Goal: Transaction & Acquisition: Purchase product/service

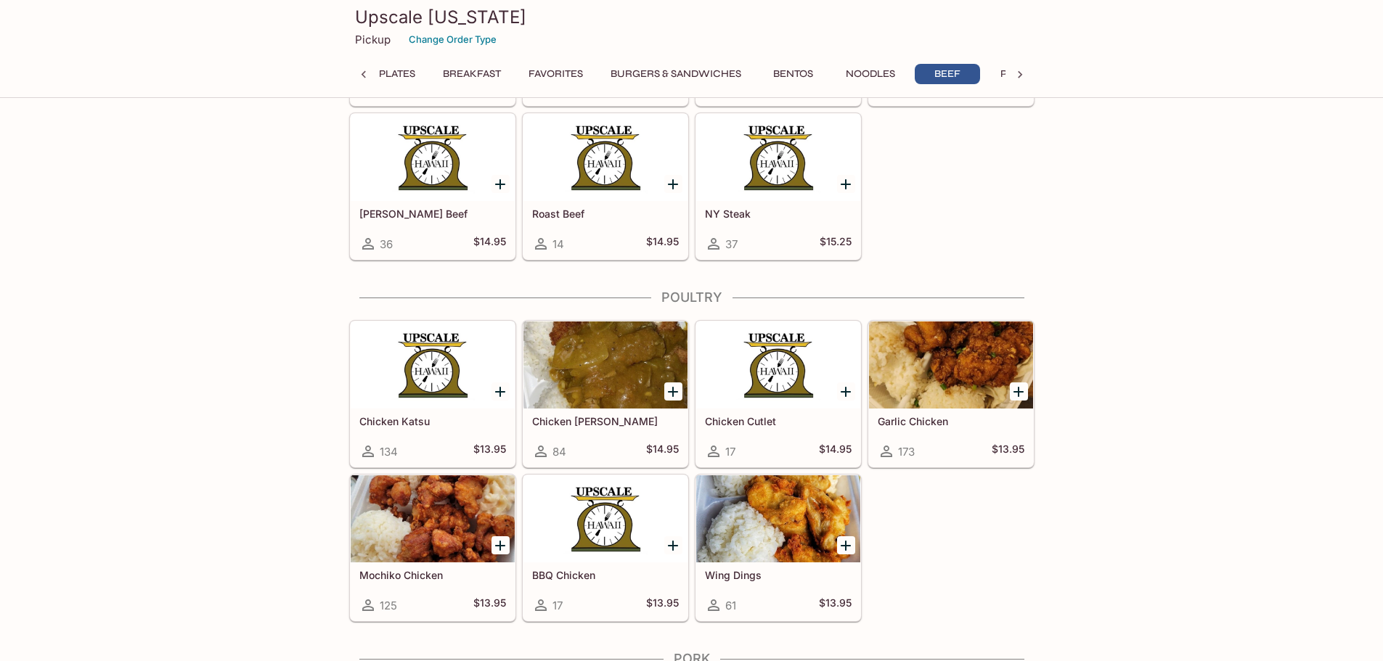
scroll to position [4500, 0]
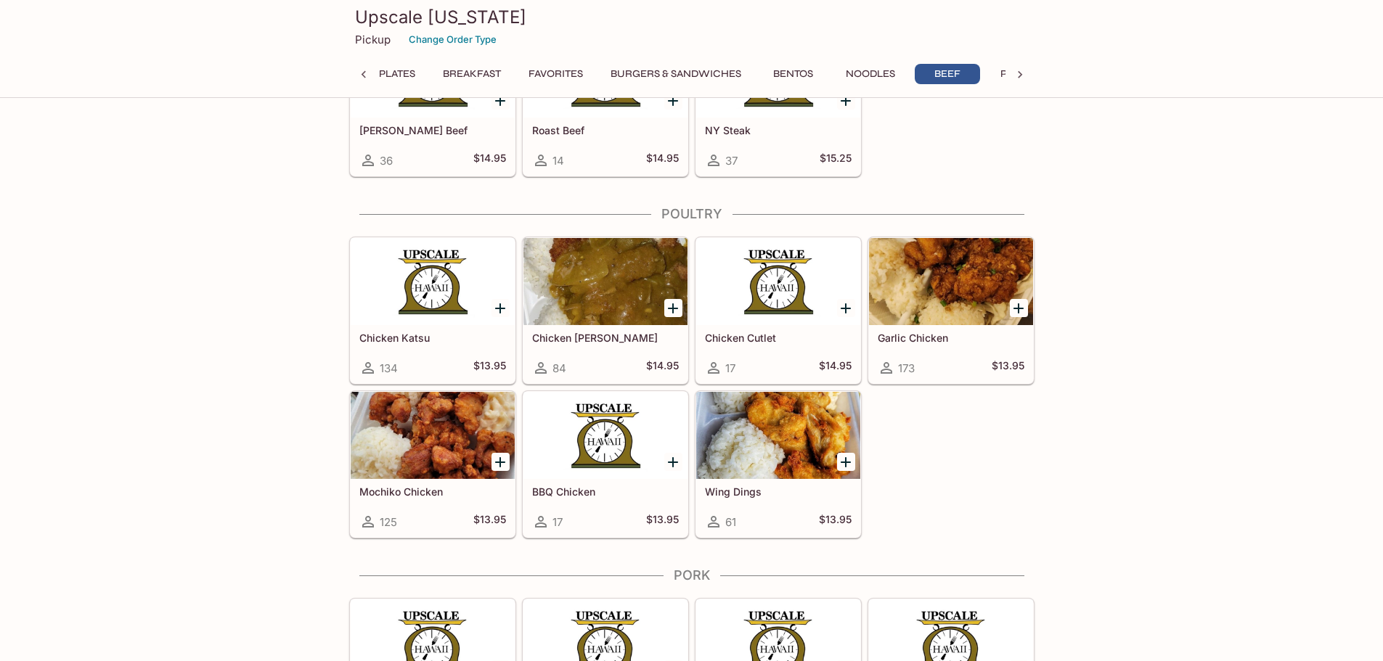
click at [677, 303] on icon "Add Chicken Katsu Curry" at bounding box center [672, 308] width 17 height 17
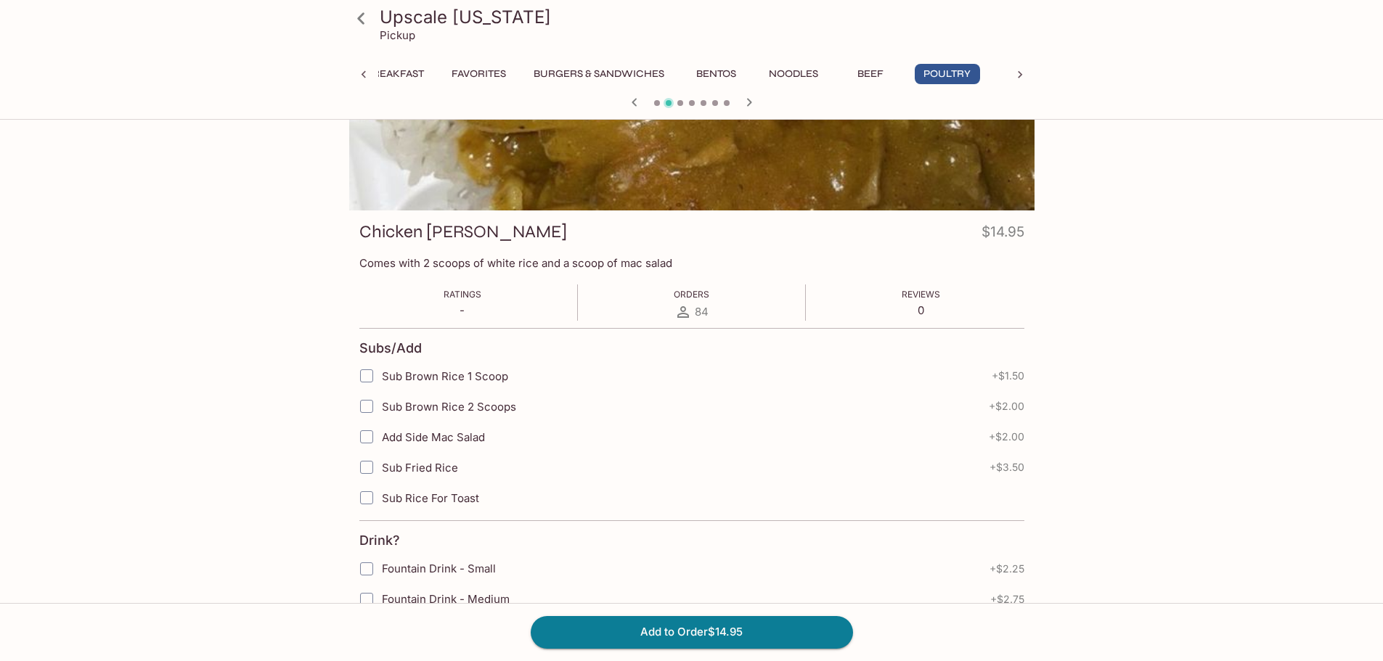
scroll to position [145, 0]
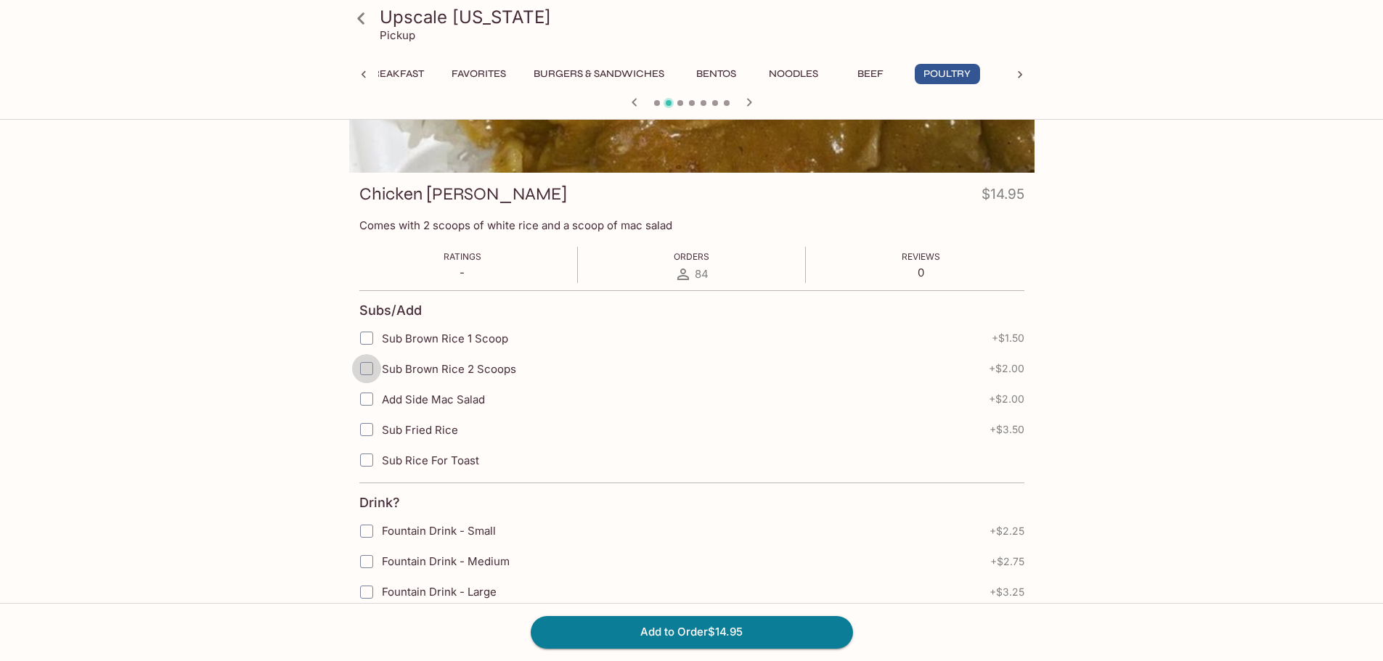
click at [364, 371] on input "Sub Brown Rice 2 Scoops" at bounding box center [366, 368] width 29 height 29
click at [412, 369] on span "Sub Brown Rice 2 Scoops" at bounding box center [449, 369] width 134 height 14
click at [381, 369] on input "Sub Brown Rice 2 Scoops" at bounding box center [366, 368] width 29 height 29
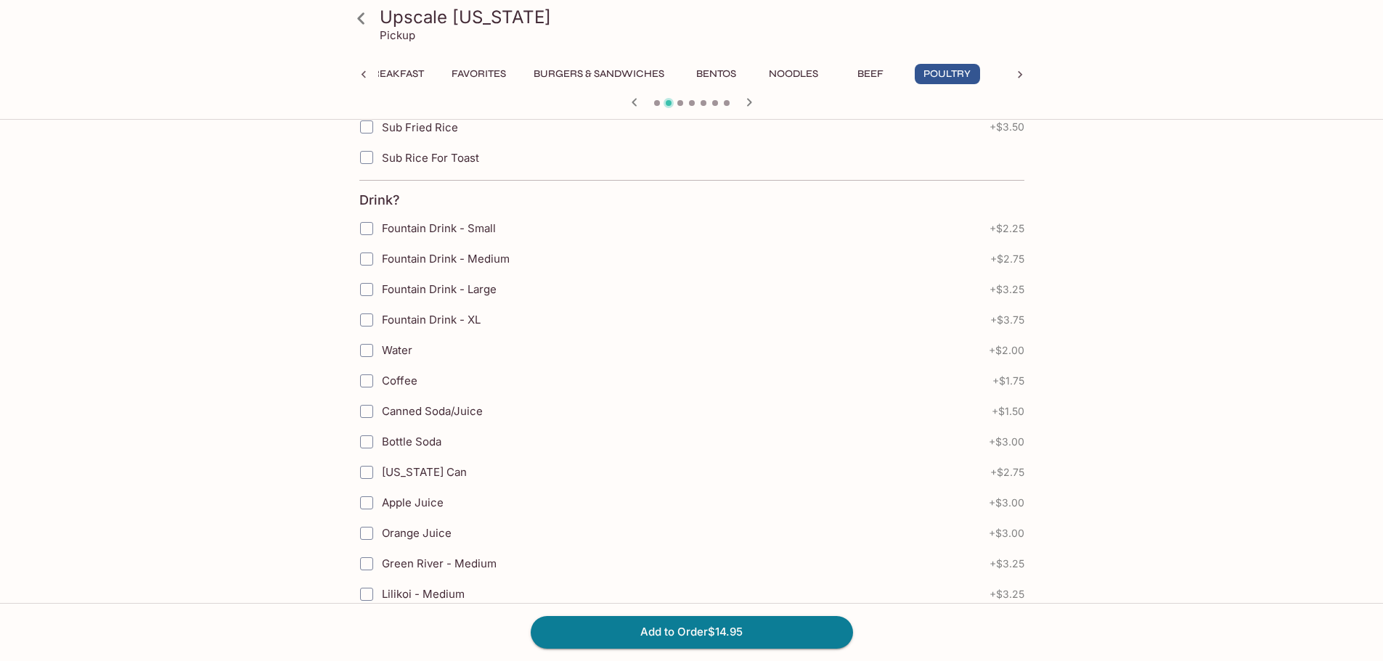
scroll to position [252, 0]
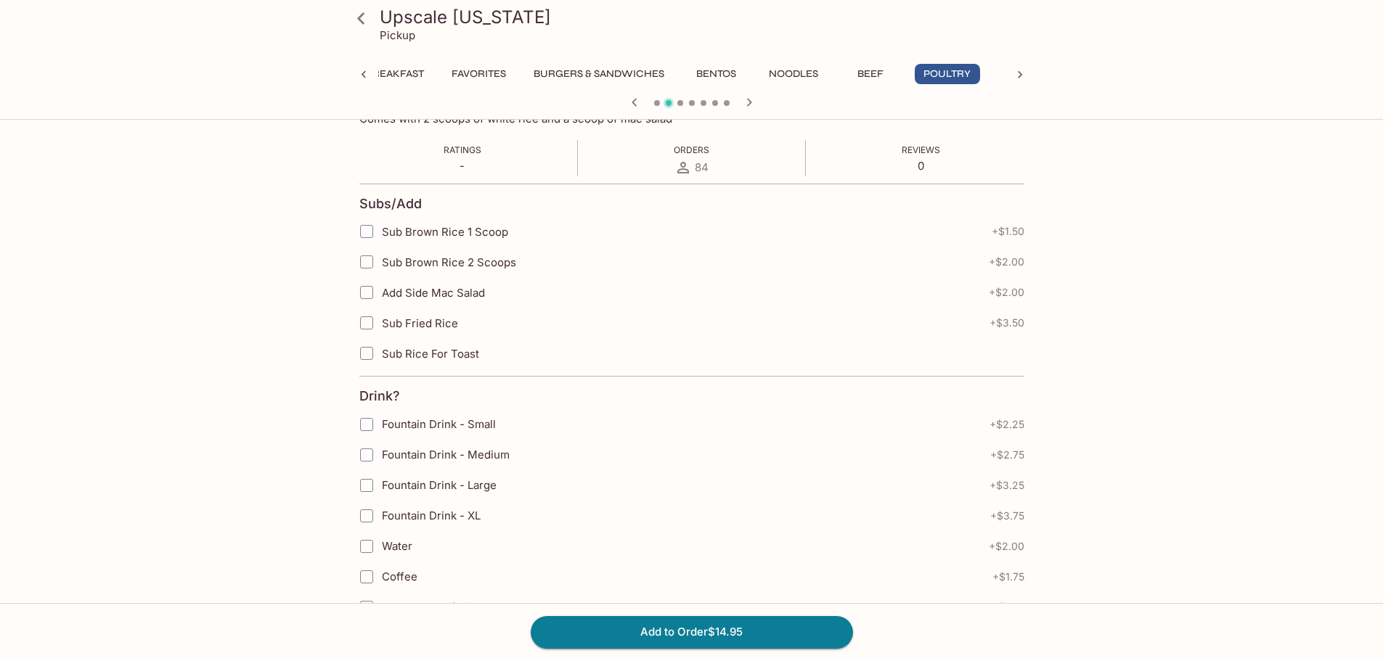
click at [365, 259] on input "Sub Brown Rice 2 Scoops" at bounding box center [366, 262] width 29 height 29
checkbox input "true"
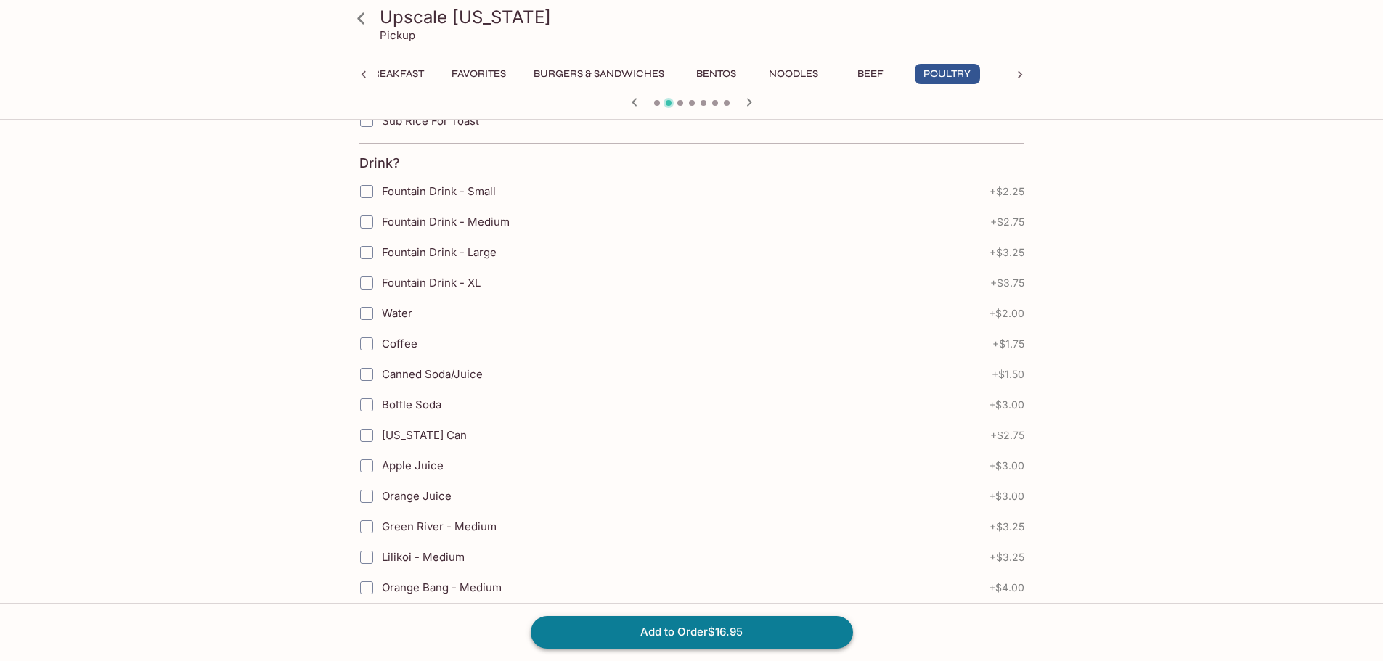
scroll to position [508, 0]
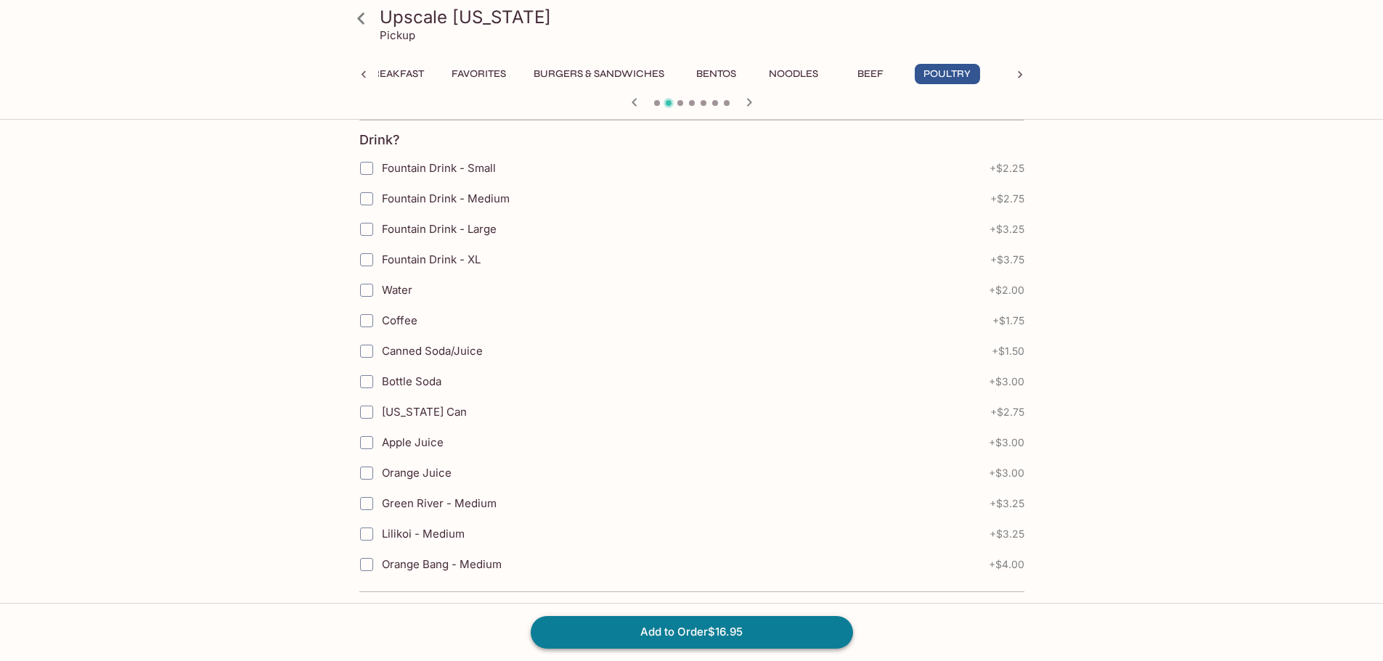
click at [703, 637] on button "Add to Order $16.95" at bounding box center [692, 632] width 322 height 32
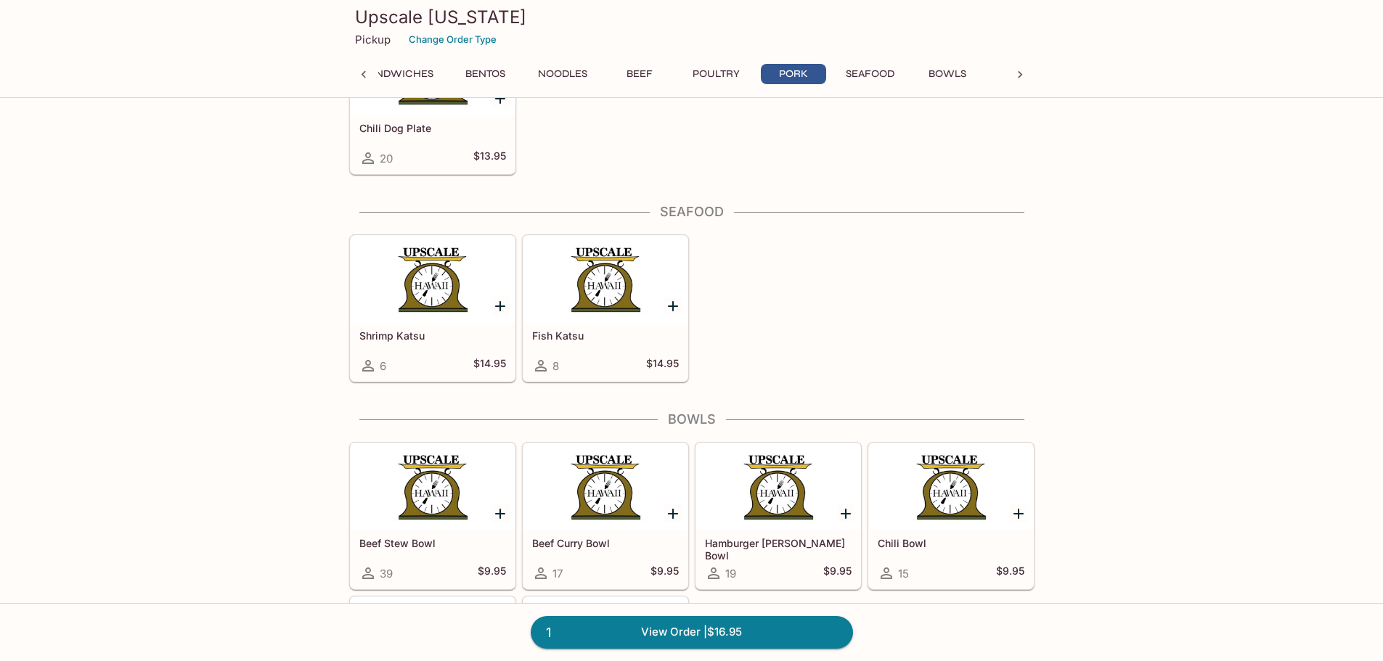
scroll to position [5588, 0]
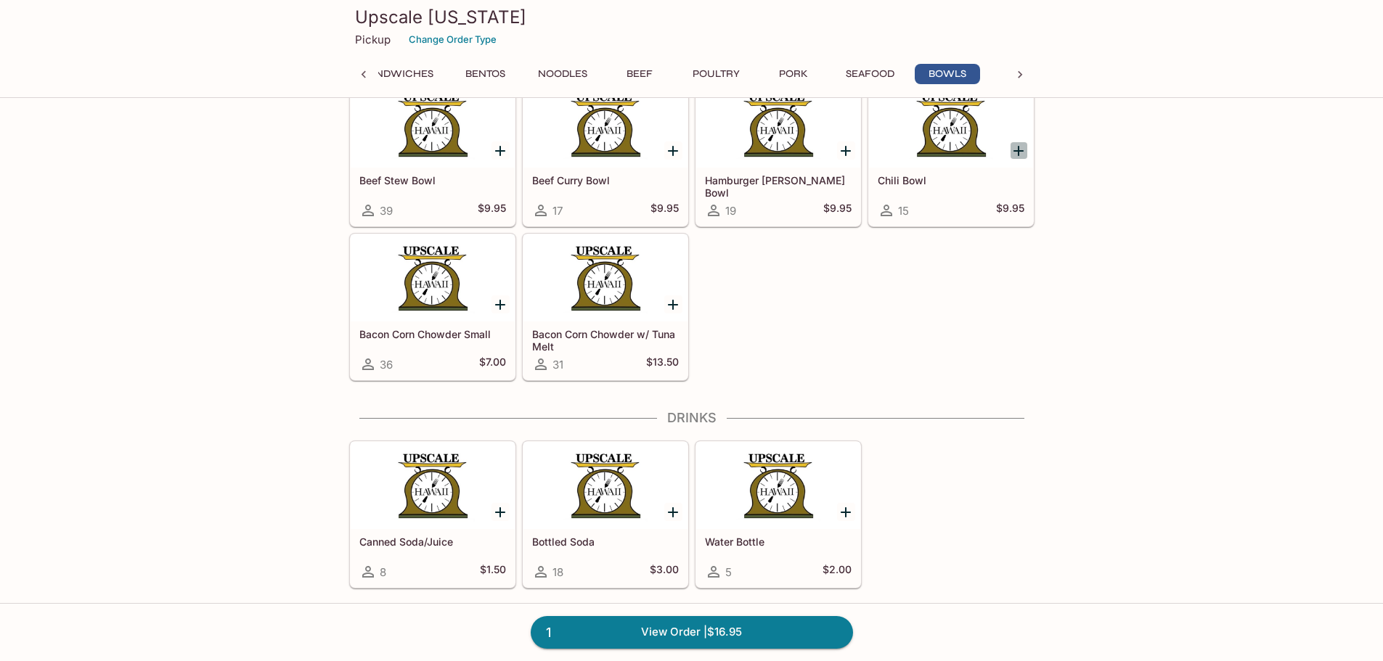
click at [1015, 153] on icon "Add Chili Bowl" at bounding box center [1018, 150] width 17 height 17
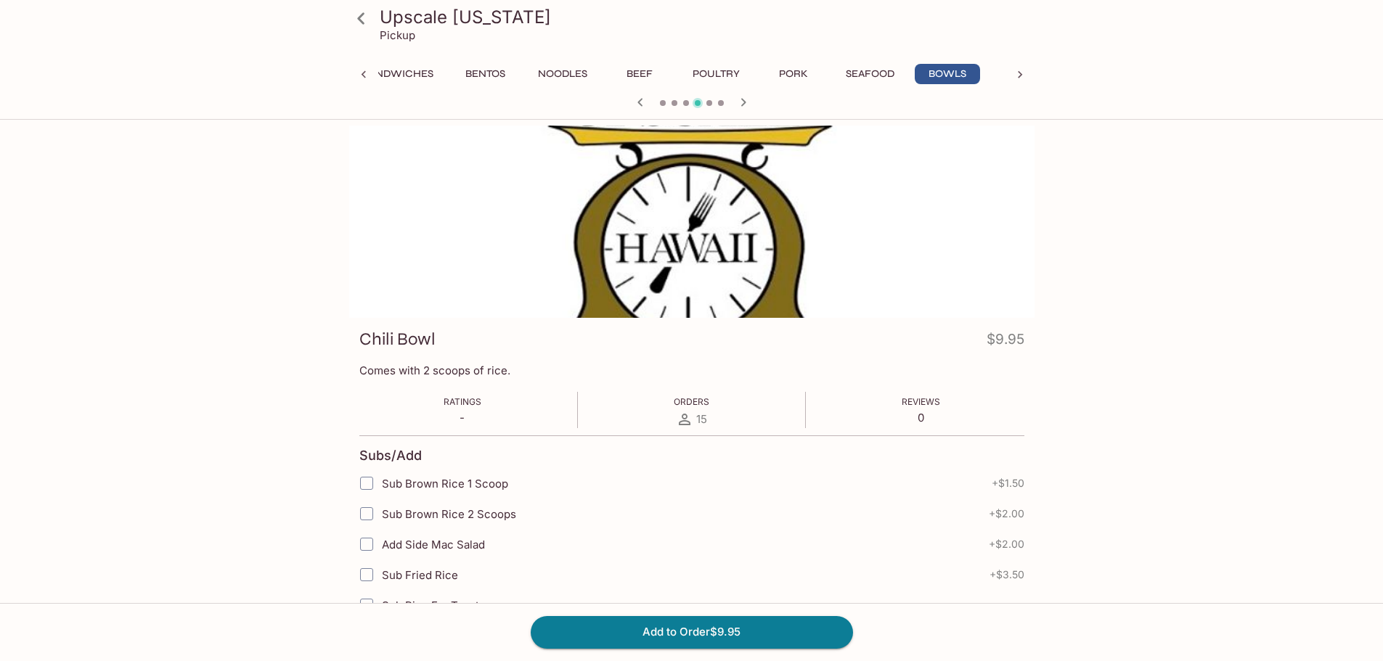
scroll to position [436, 0]
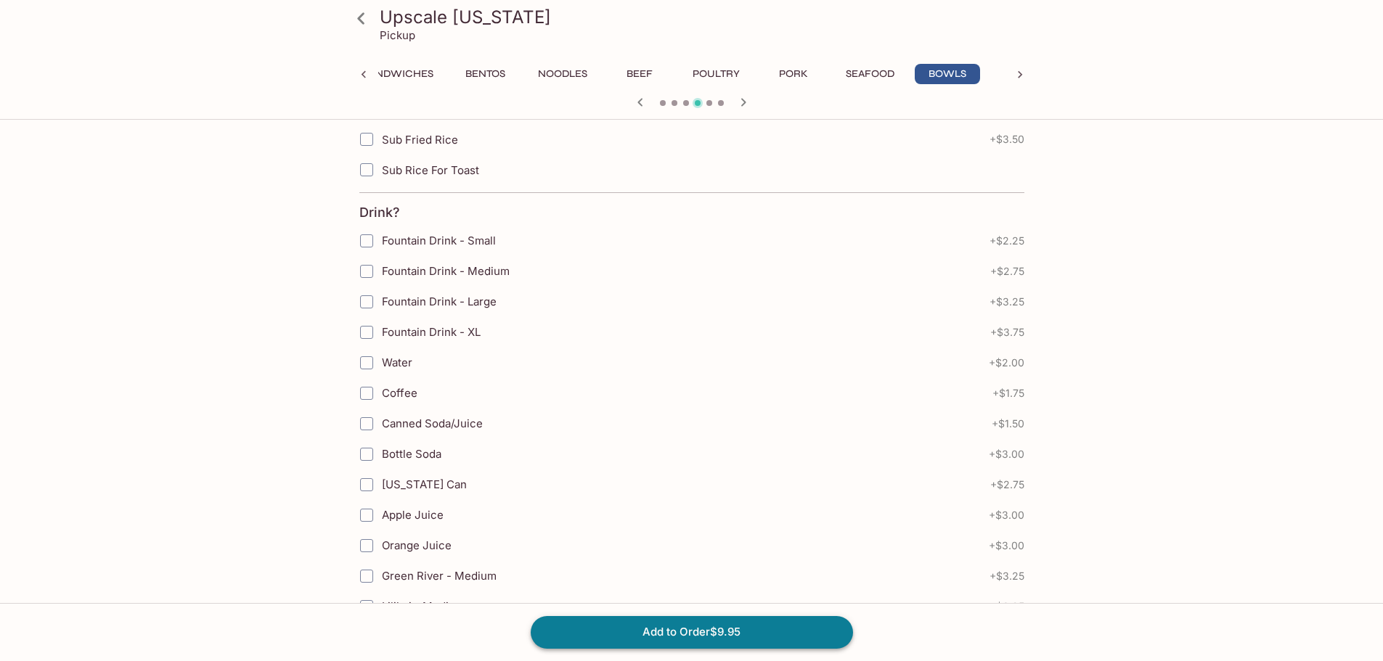
click at [742, 623] on button "Add to Order $9.95" at bounding box center [692, 632] width 322 height 32
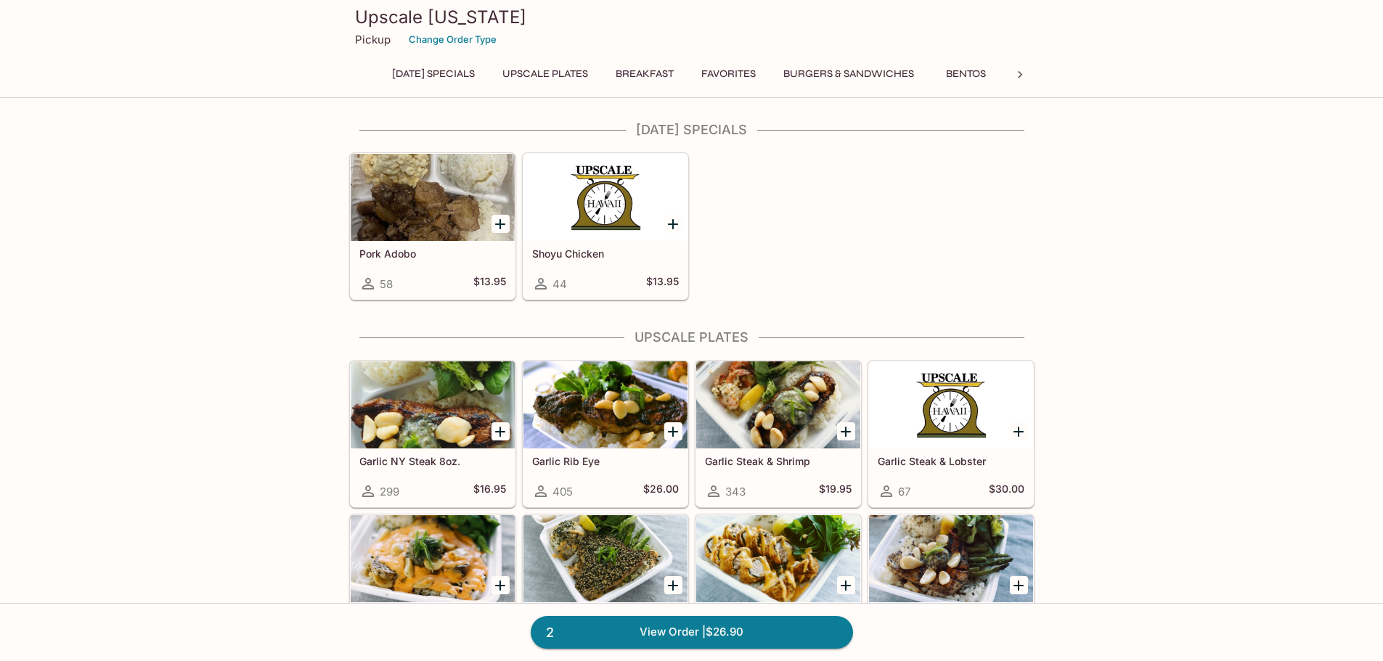
click at [478, 76] on button "[DATE] Specials" at bounding box center [433, 74] width 99 height 20
click at [439, 73] on button "[DATE] Specials" at bounding box center [433, 74] width 99 height 20
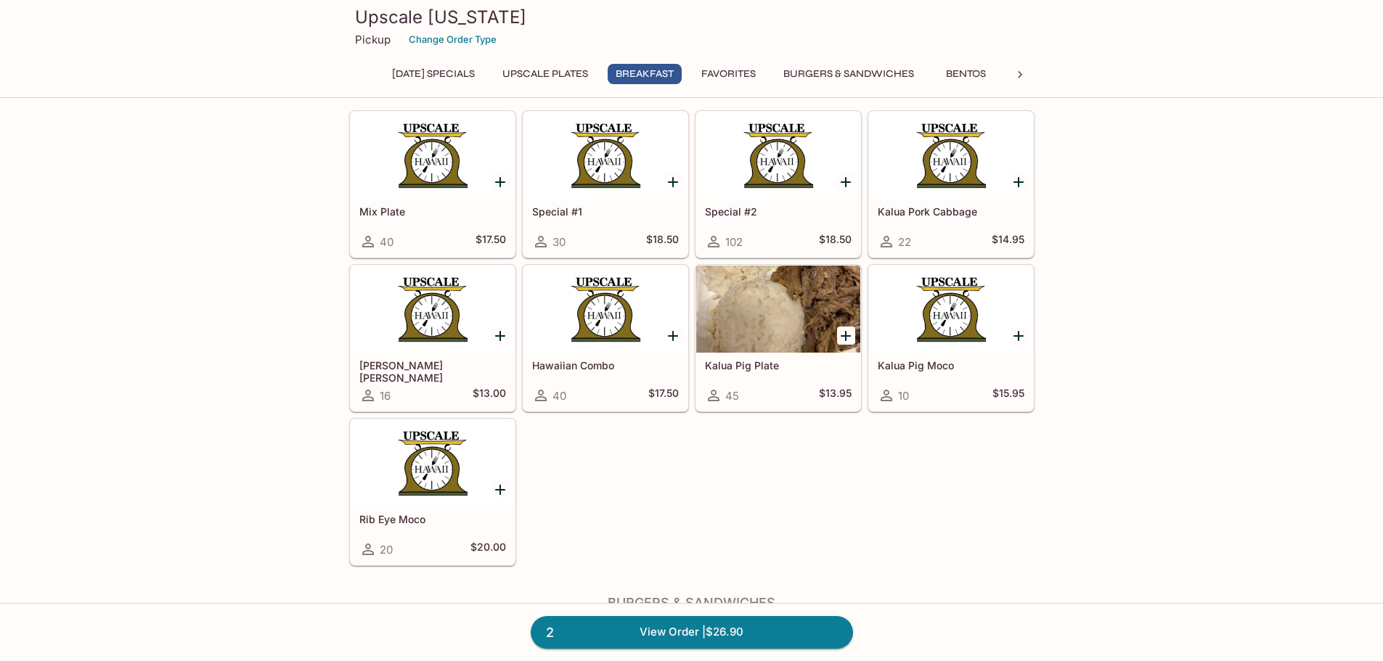
scroll to position [1307, 0]
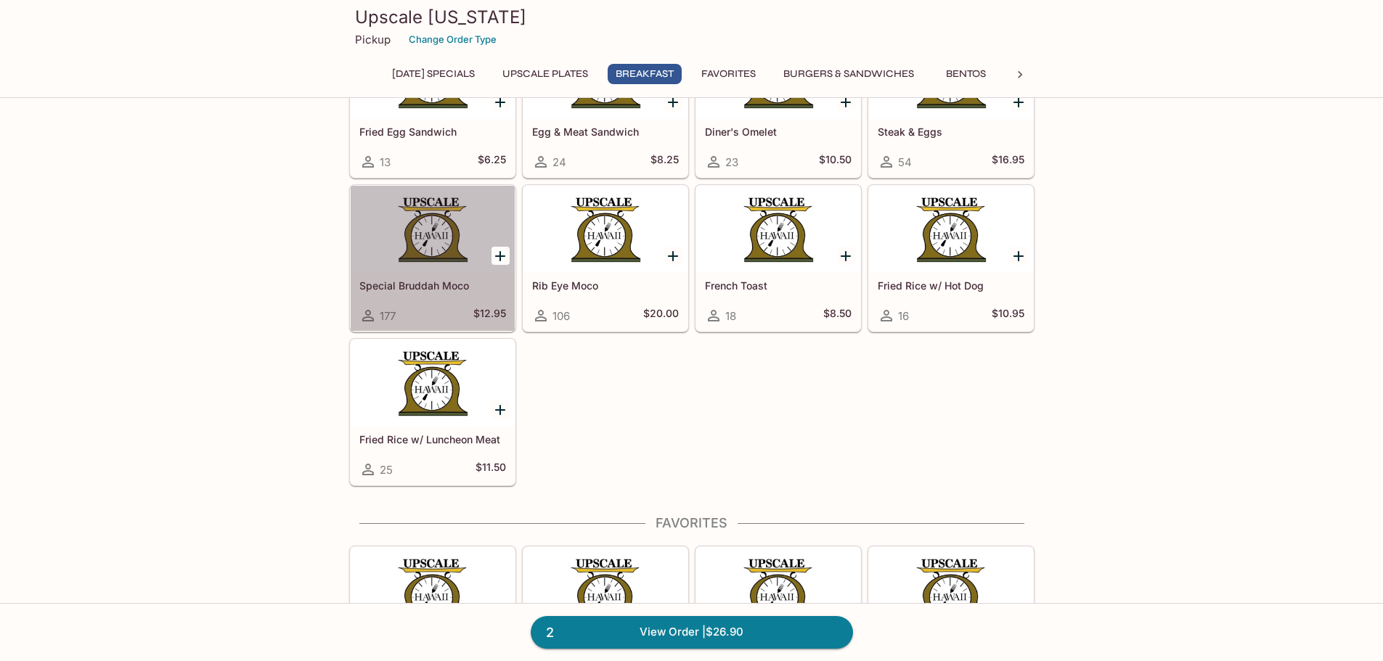
click at [377, 316] on div "177" at bounding box center [377, 315] width 36 height 17
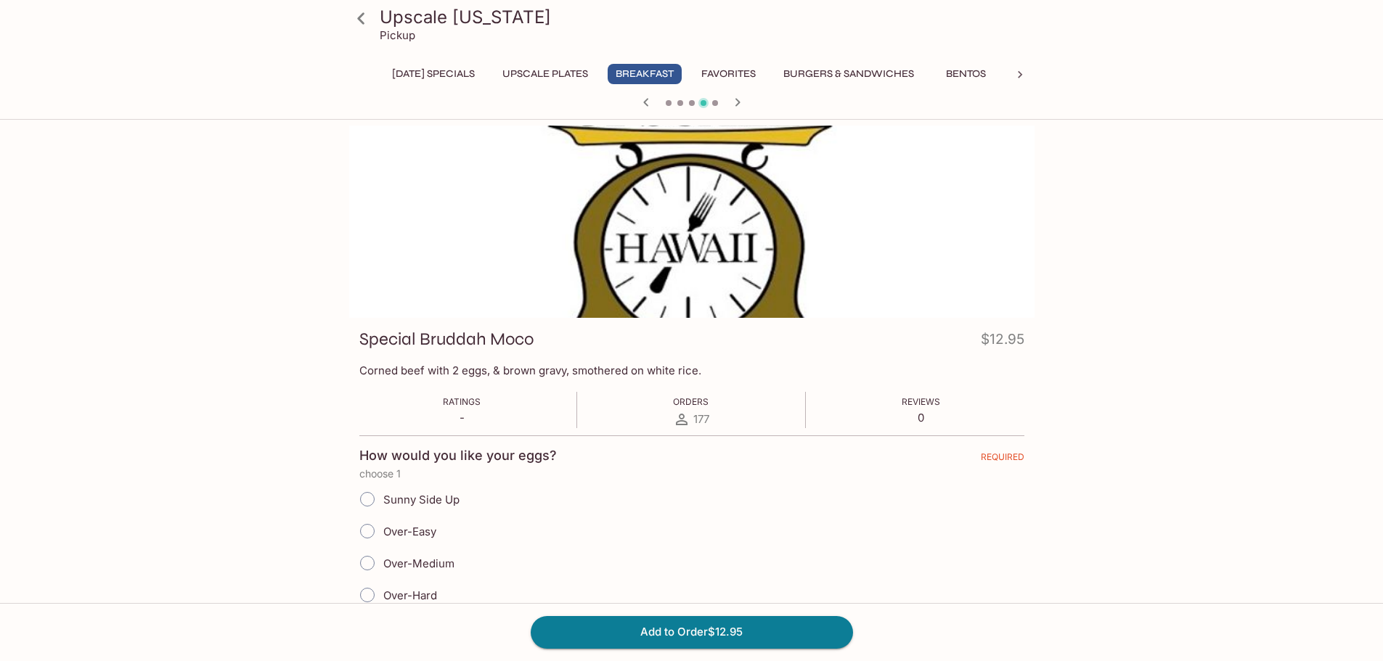
click at [367, 532] on input "Over-Easy" at bounding box center [367, 531] width 30 height 30
radio input "true"
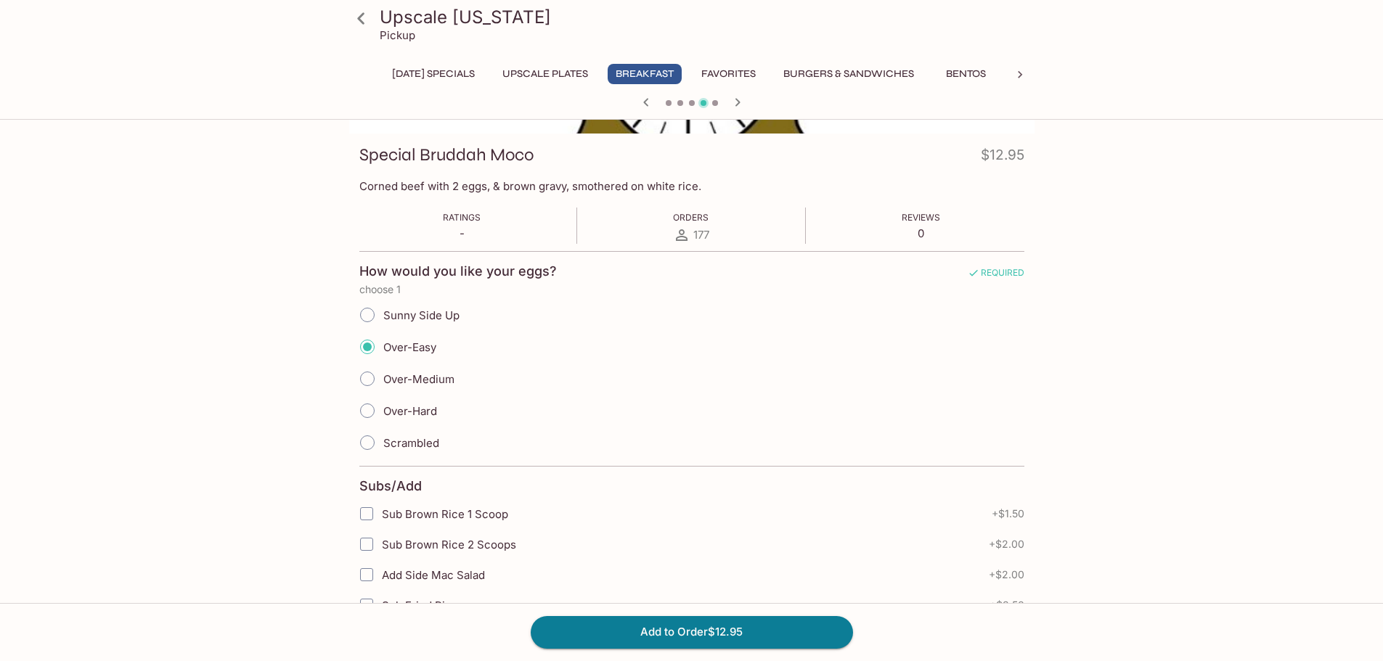
scroll to position [218, 0]
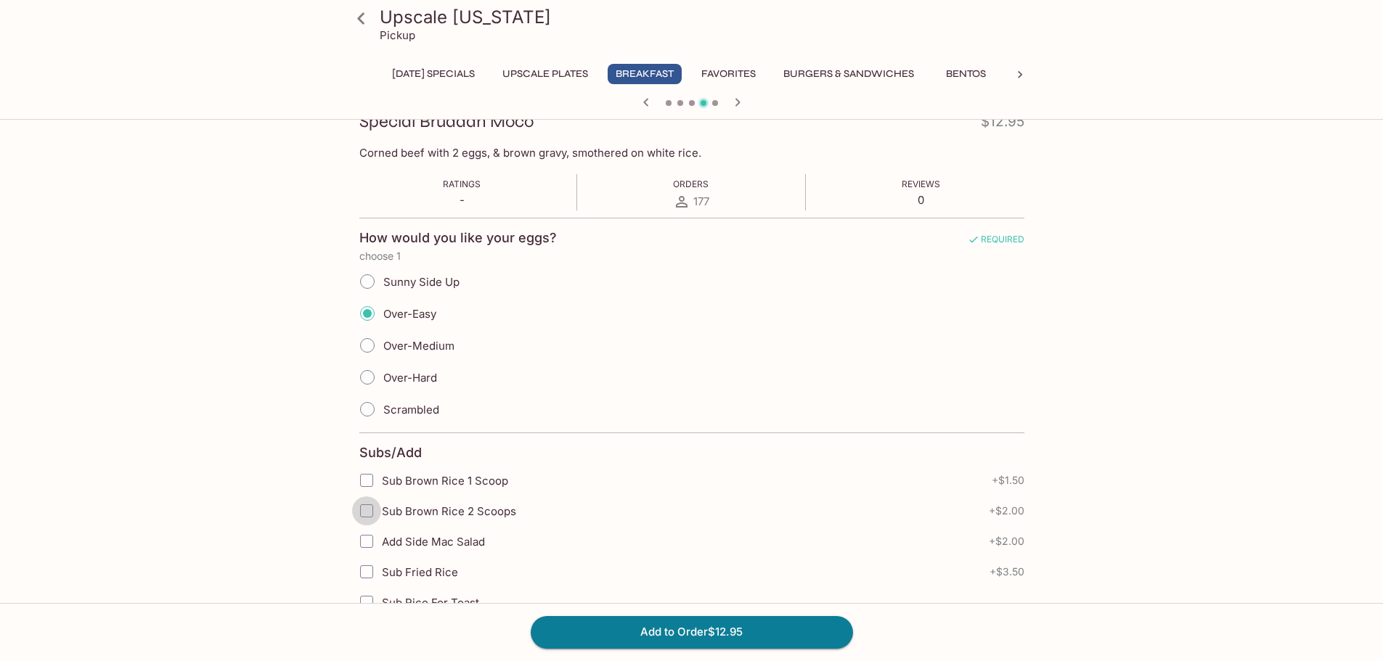
click at [362, 518] on input "Sub Brown Rice 2 Scoops" at bounding box center [366, 510] width 29 height 29
checkbox input "true"
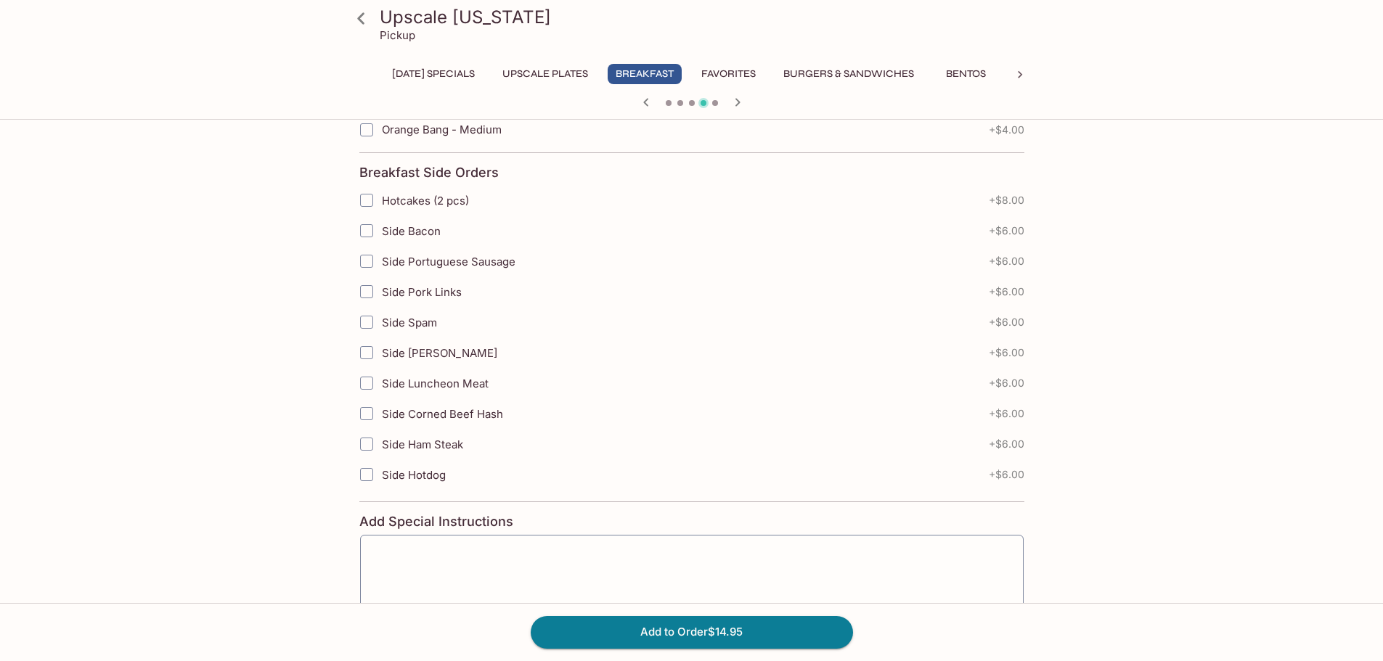
scroll to position [1161, 0]
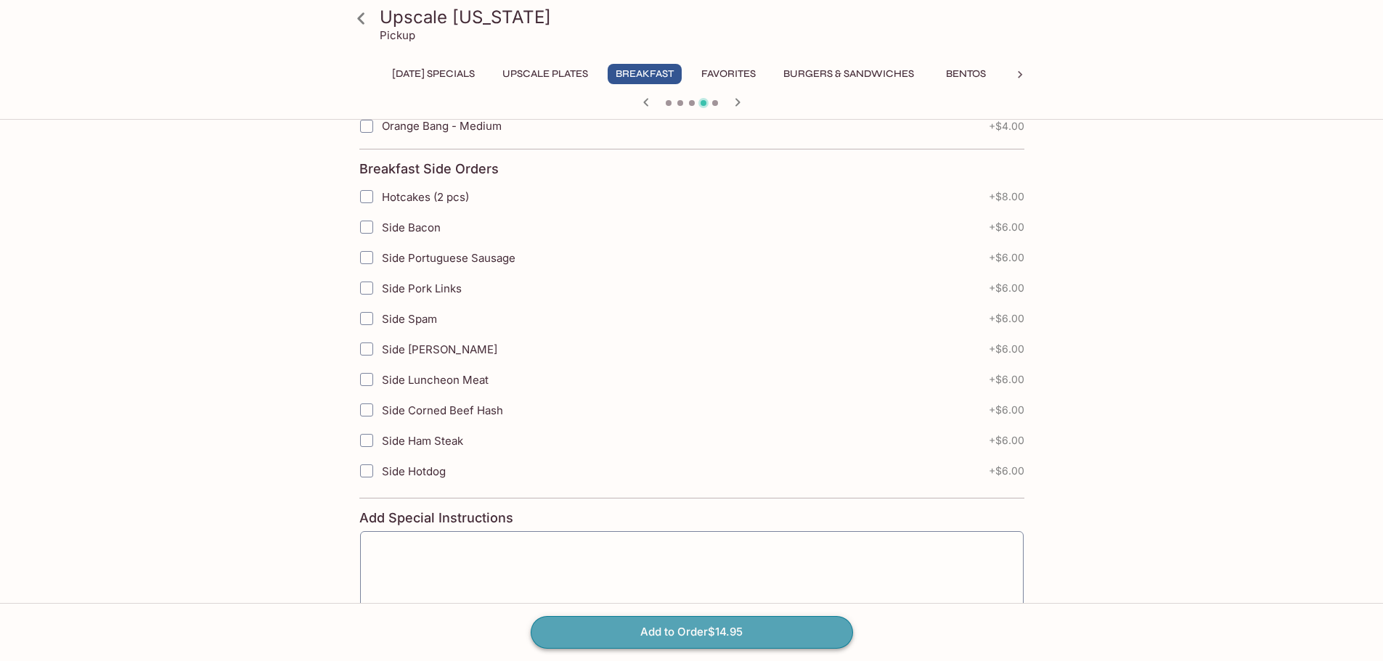
click at [670, 637] on button "Add to Order $14.95" at bounding box center [692, 632] width 322 height 32
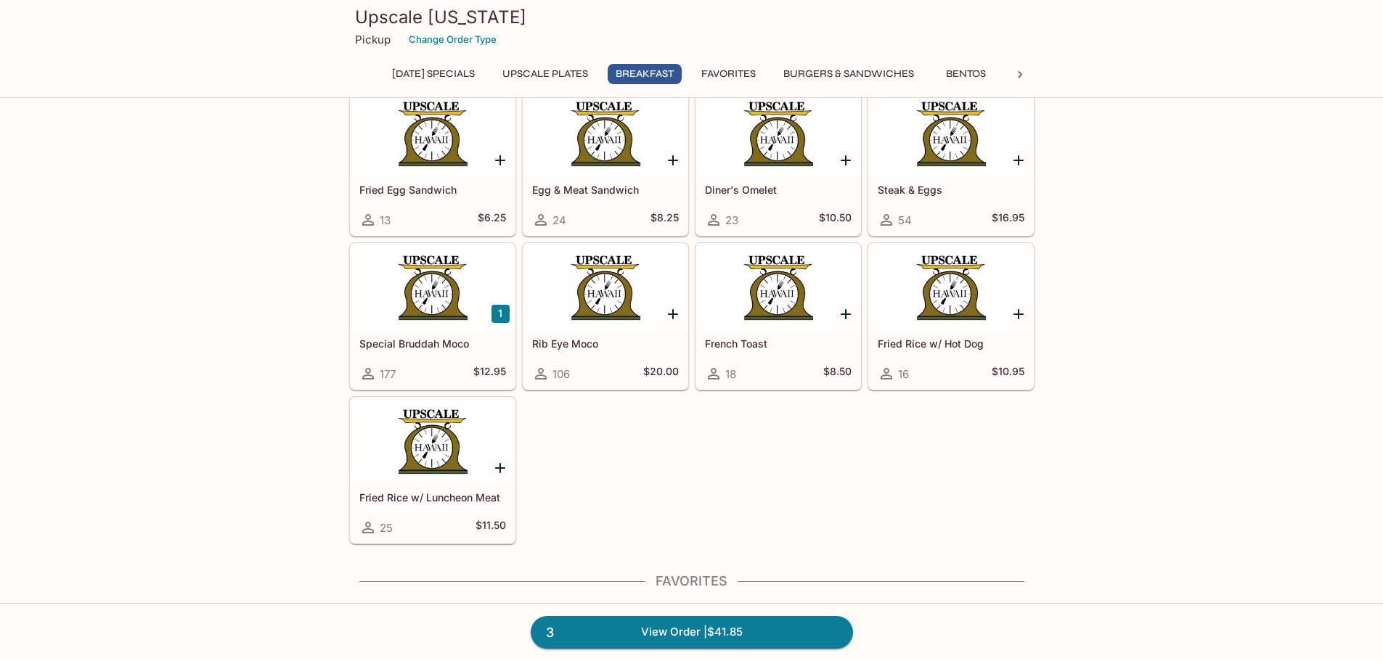
scroll to position [1524, 0]
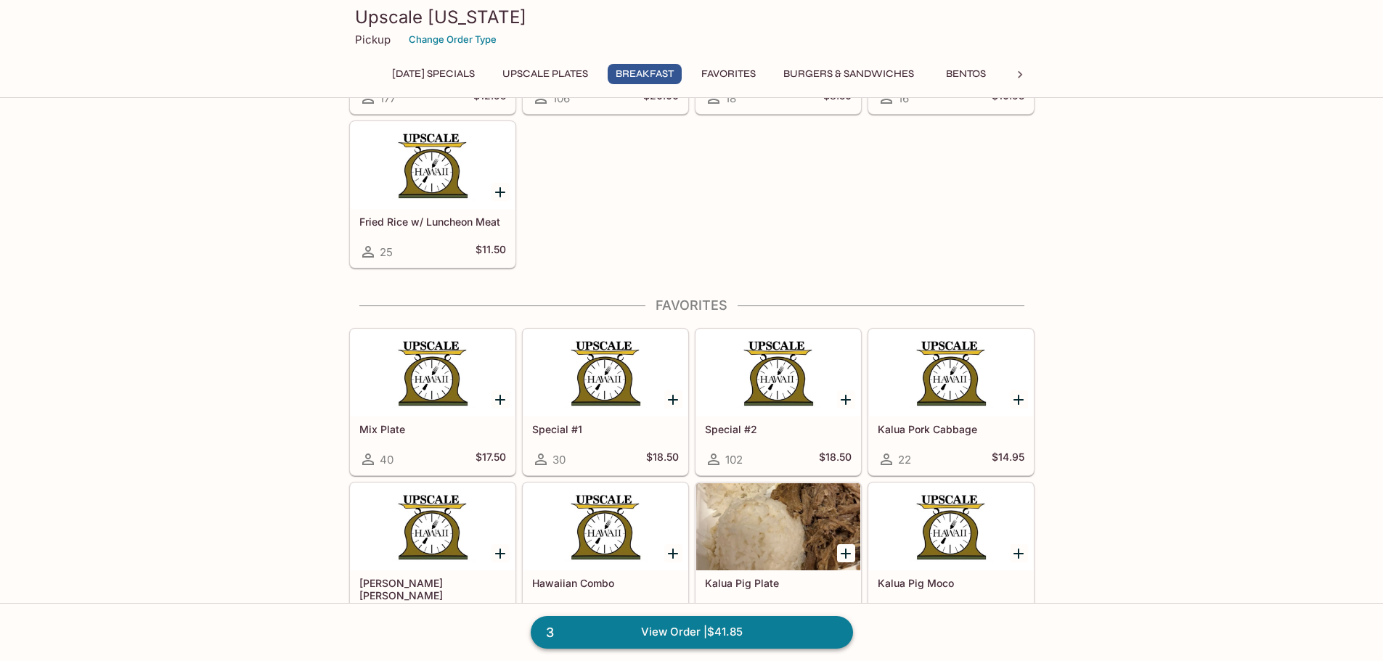
click at [700, 633] on link "3 View Order | $41.85" at bounding box center [692, 632] width 322 height 32
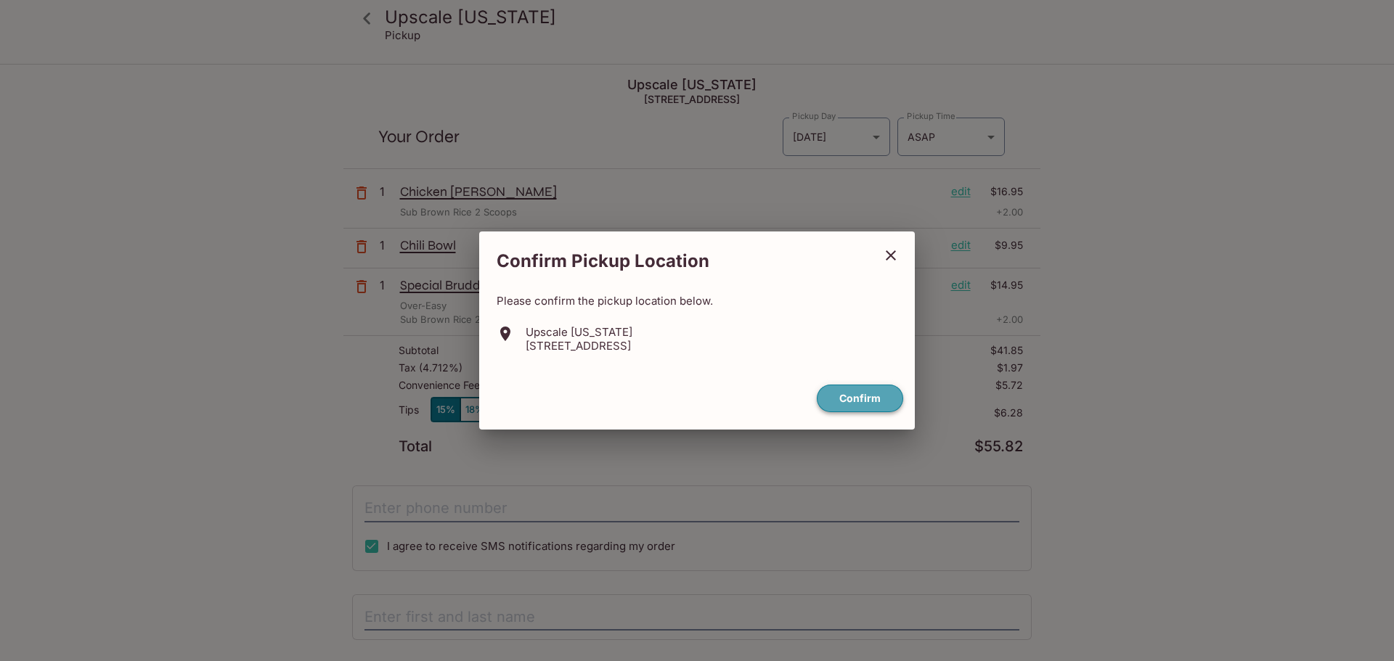
click at [860, 404] on button "Confirm" at bounding box center [860, 399] width 86 height 28
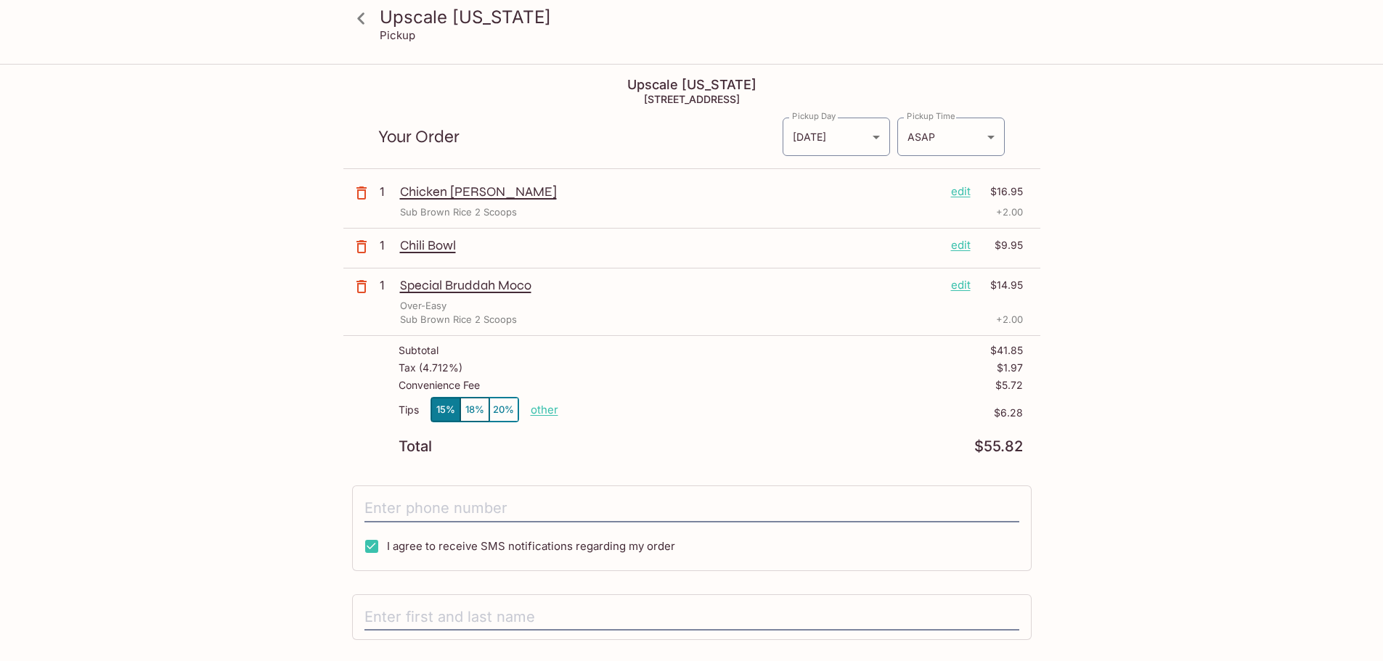
scroll to position [73, 0]
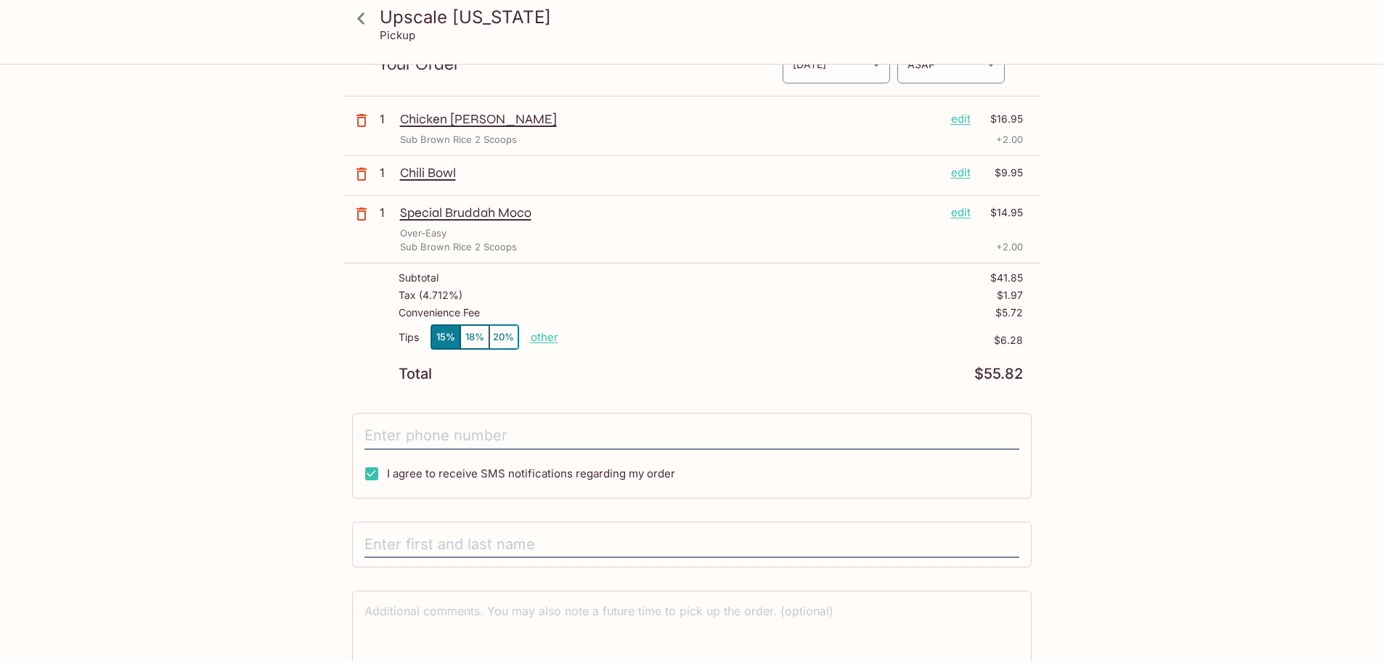
click at [549, 338] on p "other" at bounding box center [545, 337] width 28 height 14
type input "0.00"
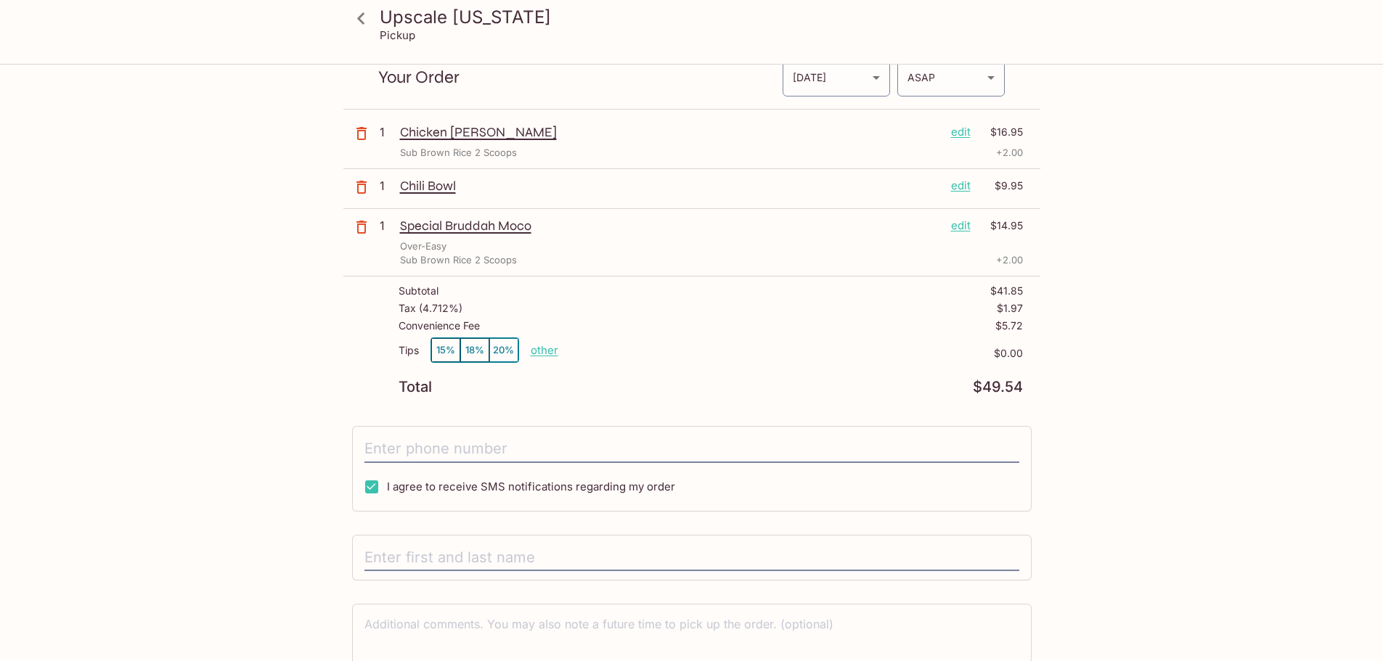
scroll to position [0, 0]
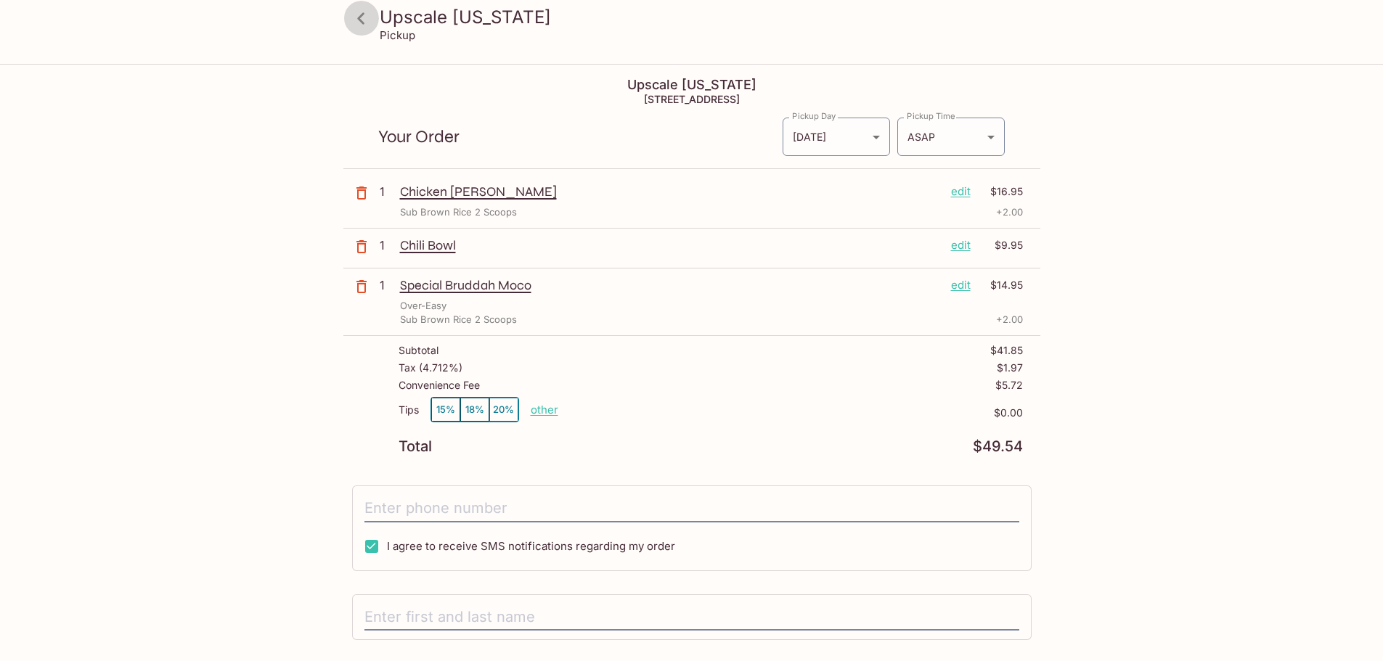
click at [361, 18] on icon at bounding box center [360, 18] width 25 height 25
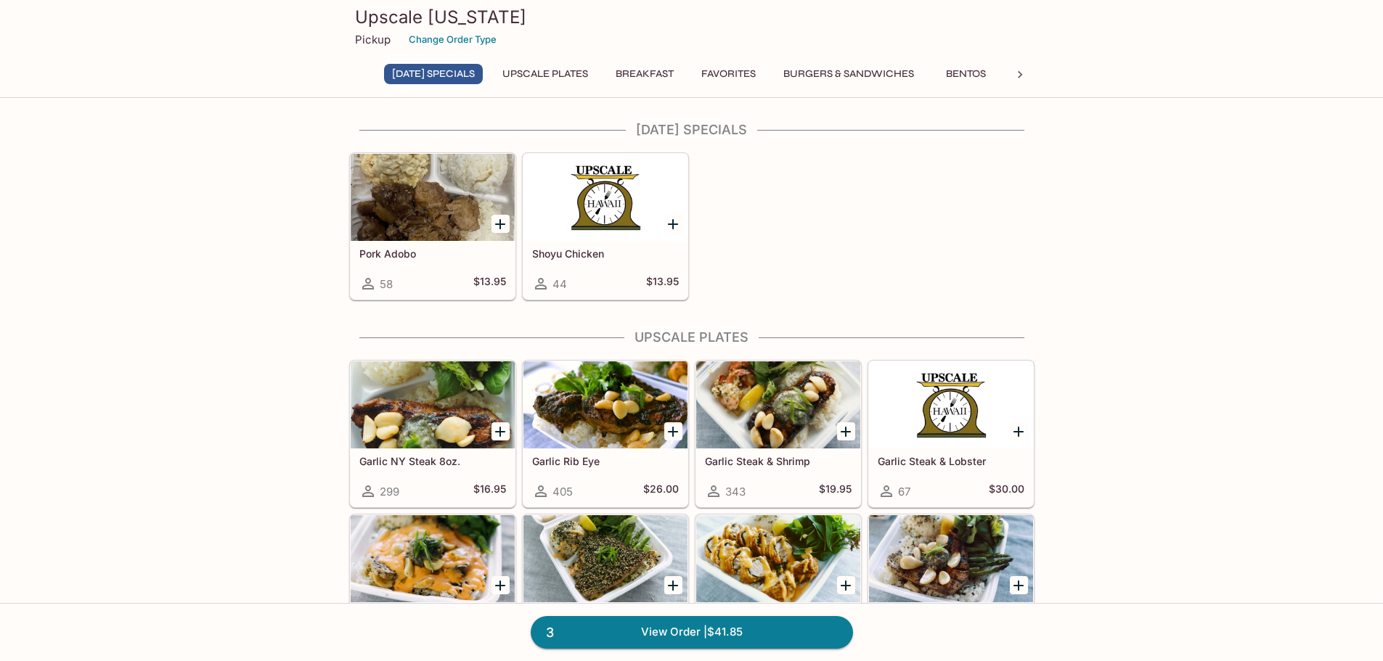
click at [650, 65] on button "Breakfast" at bounding box center [645, 74] width 74 height 20
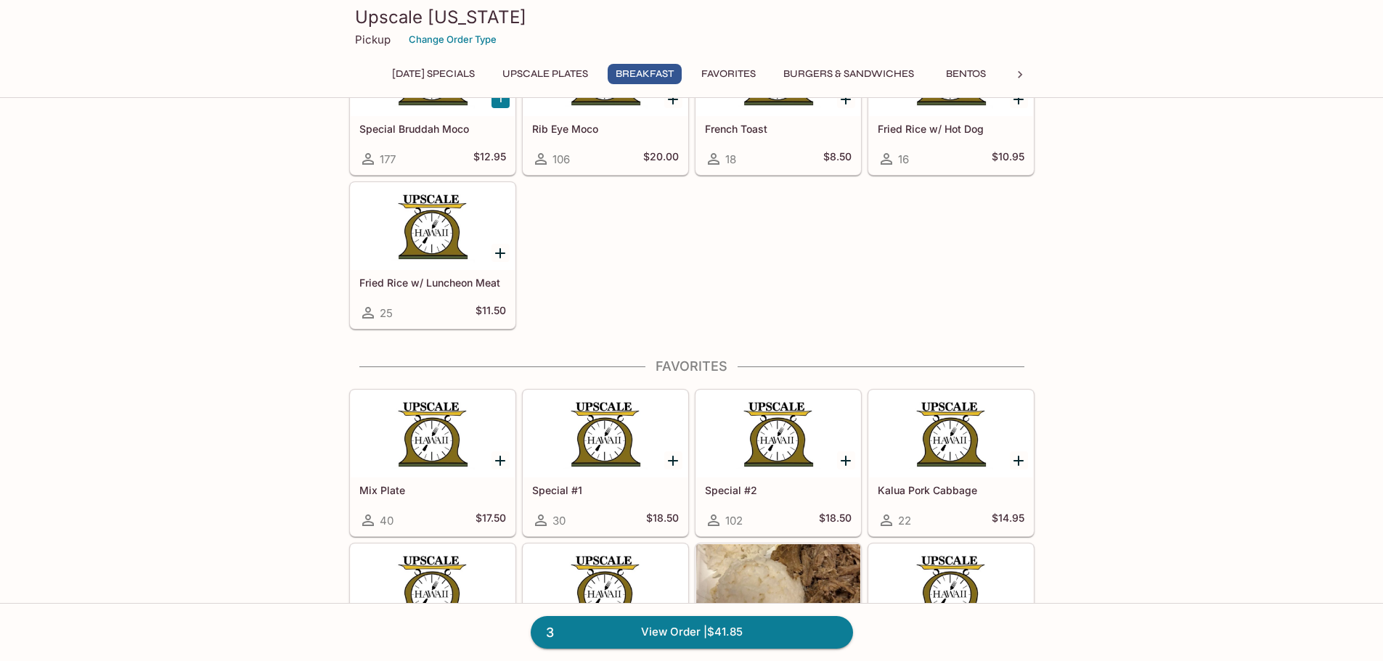
scroll to position [1610, 0]
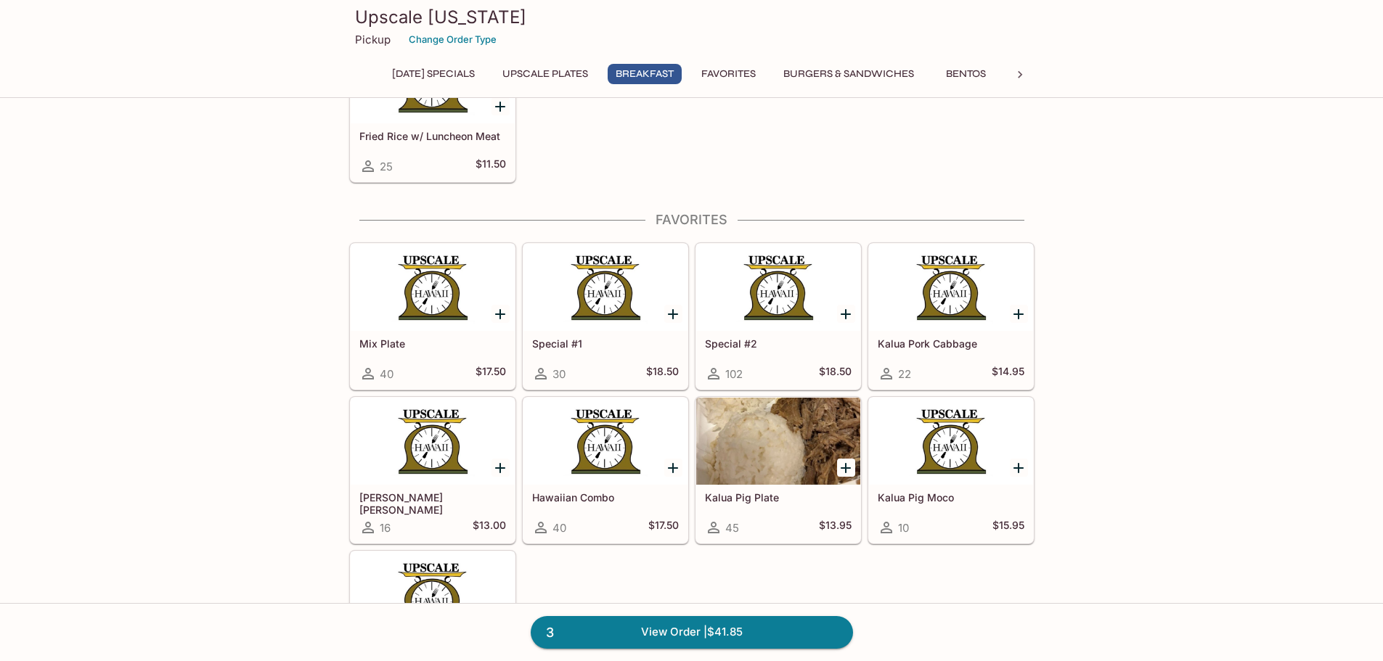
click at [575, 70] on button "UPSCALE Plates" at bounding box center [545, 74] width 102 height 20
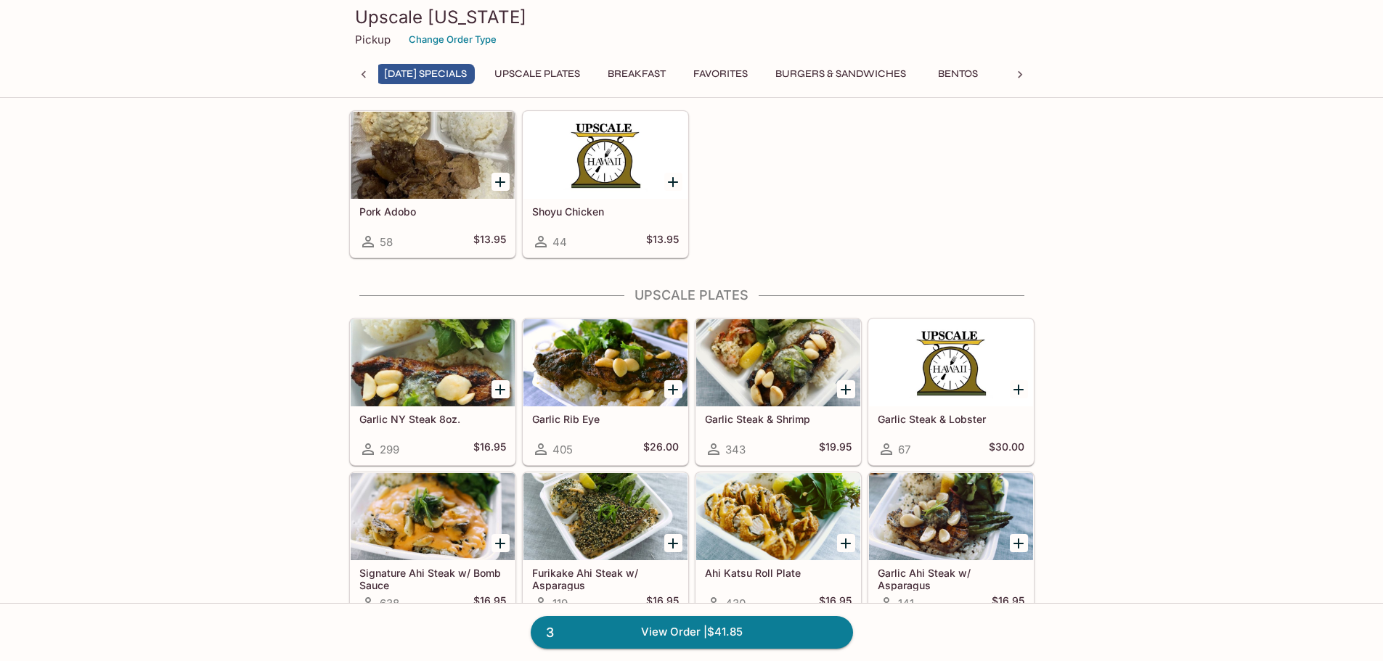
scroll to position [0, 0]
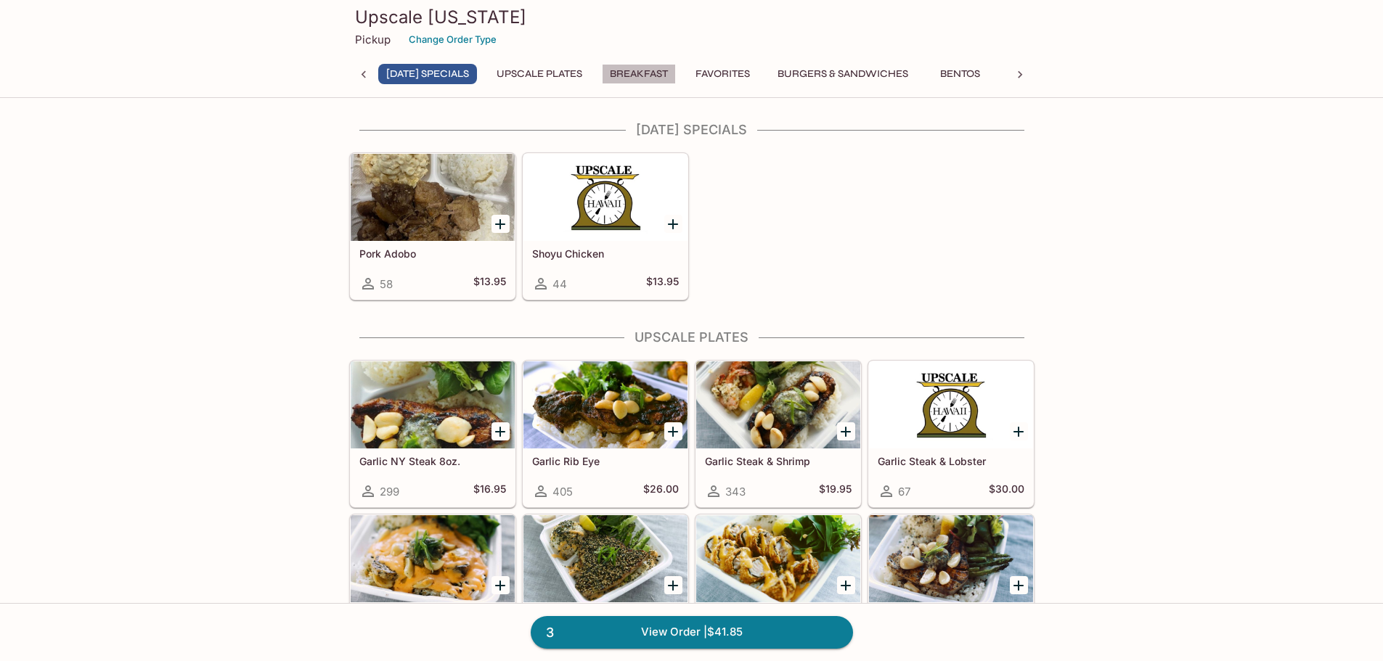
click at [644, 81] on button "Breakfast" at bounding box center [639, 74] width 74 height 20
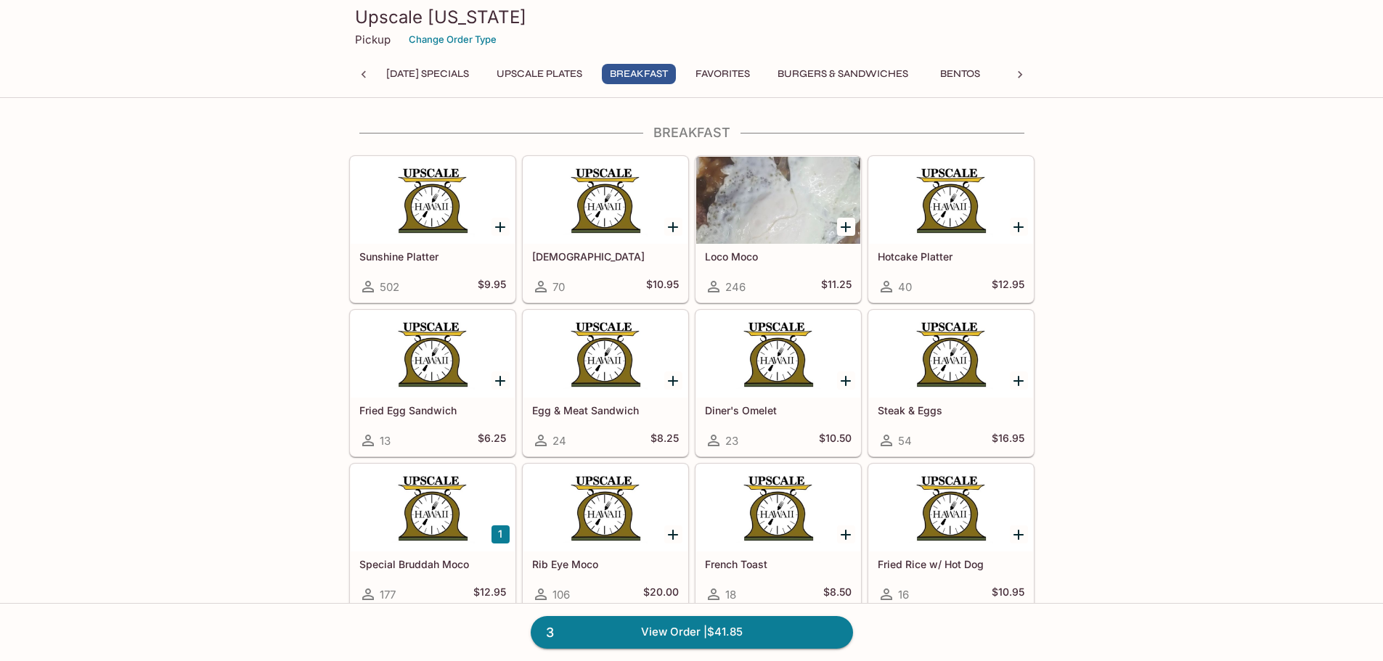
scroll to position [1029, 0]
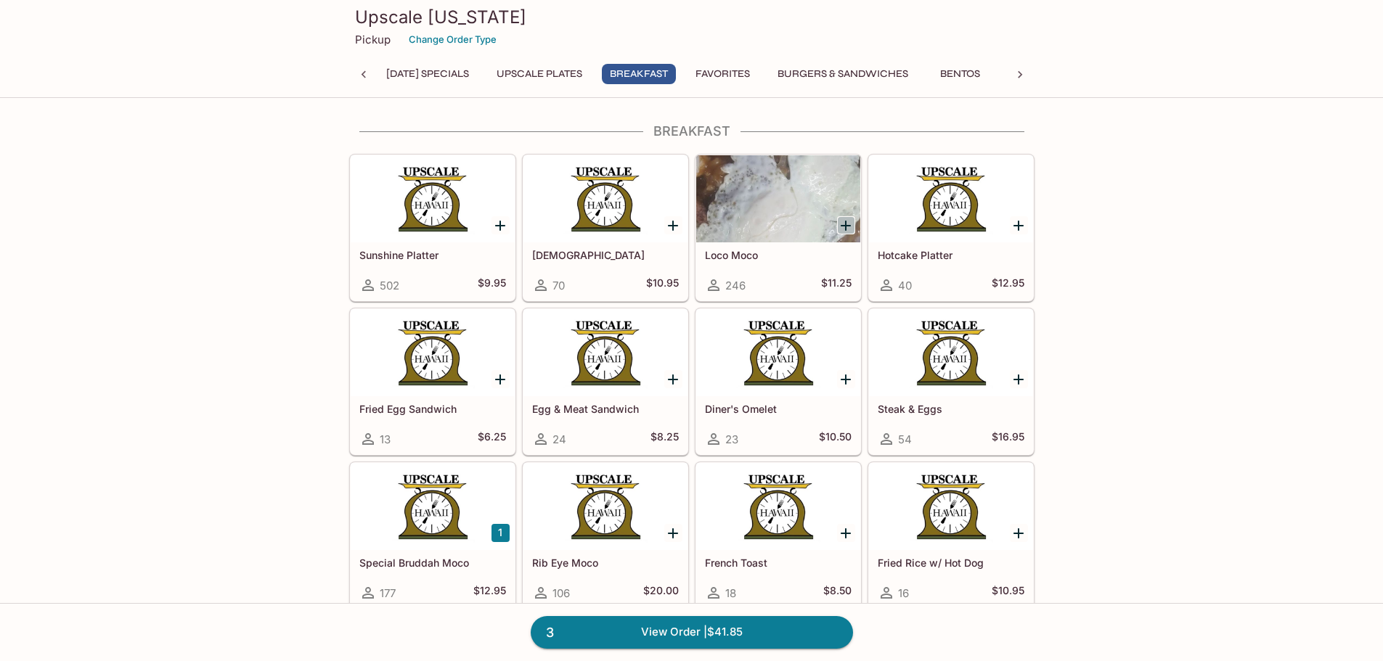
click at [843, 229] on icon "Add Loco Moco" at bounding box center [845, 225] width 17 height 17
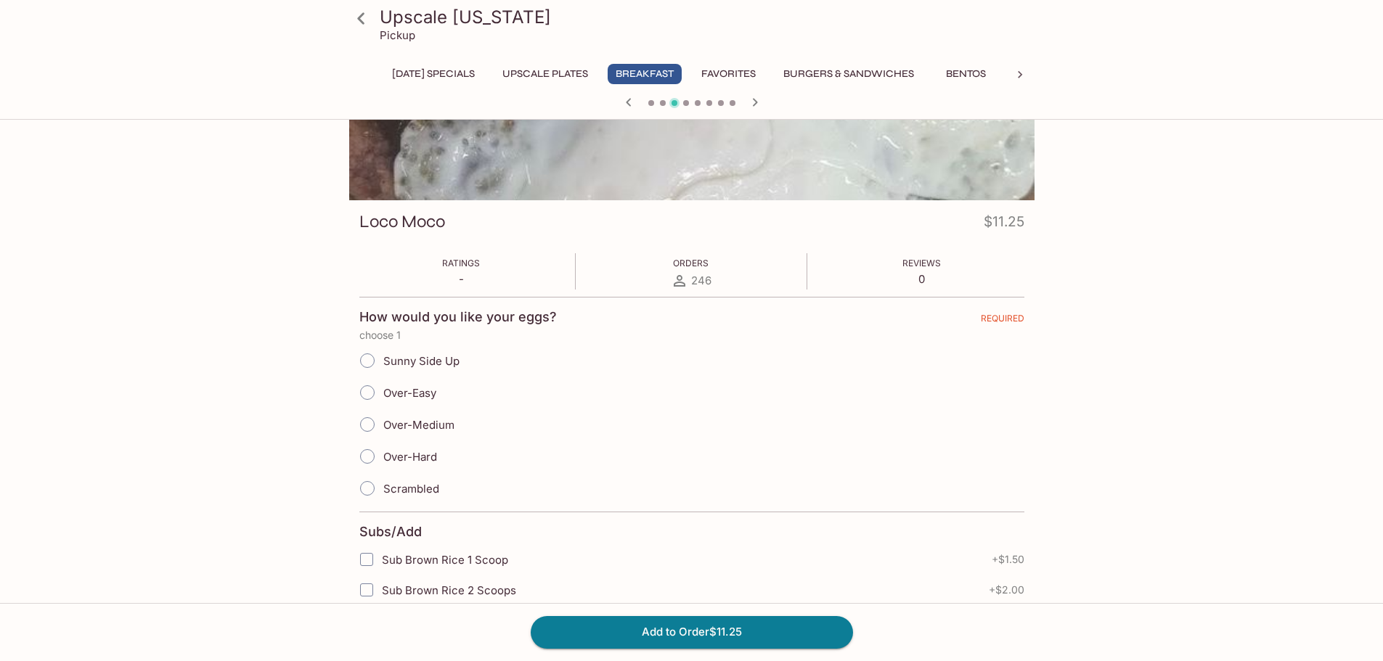
scroll to position [145, 0]
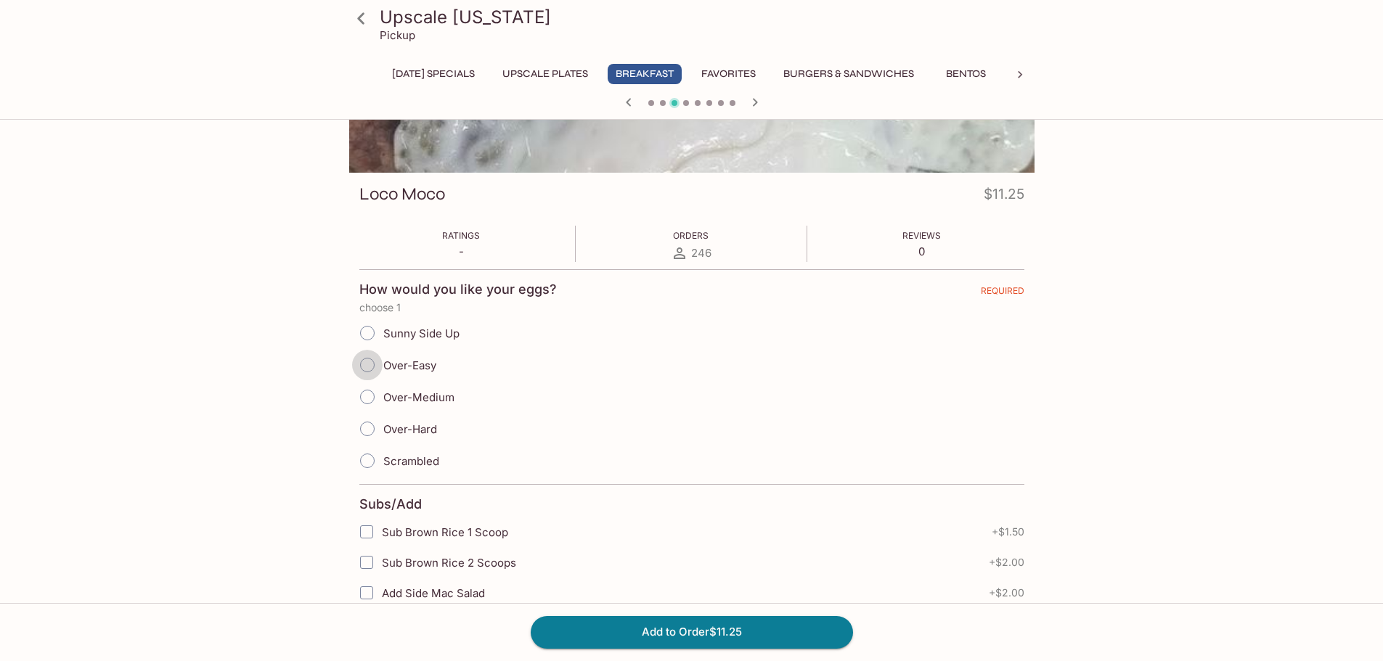
click at [367, 364] on input "Over-Easy" at bounding box center [367, 365] width 30 height 30
radio input "true"
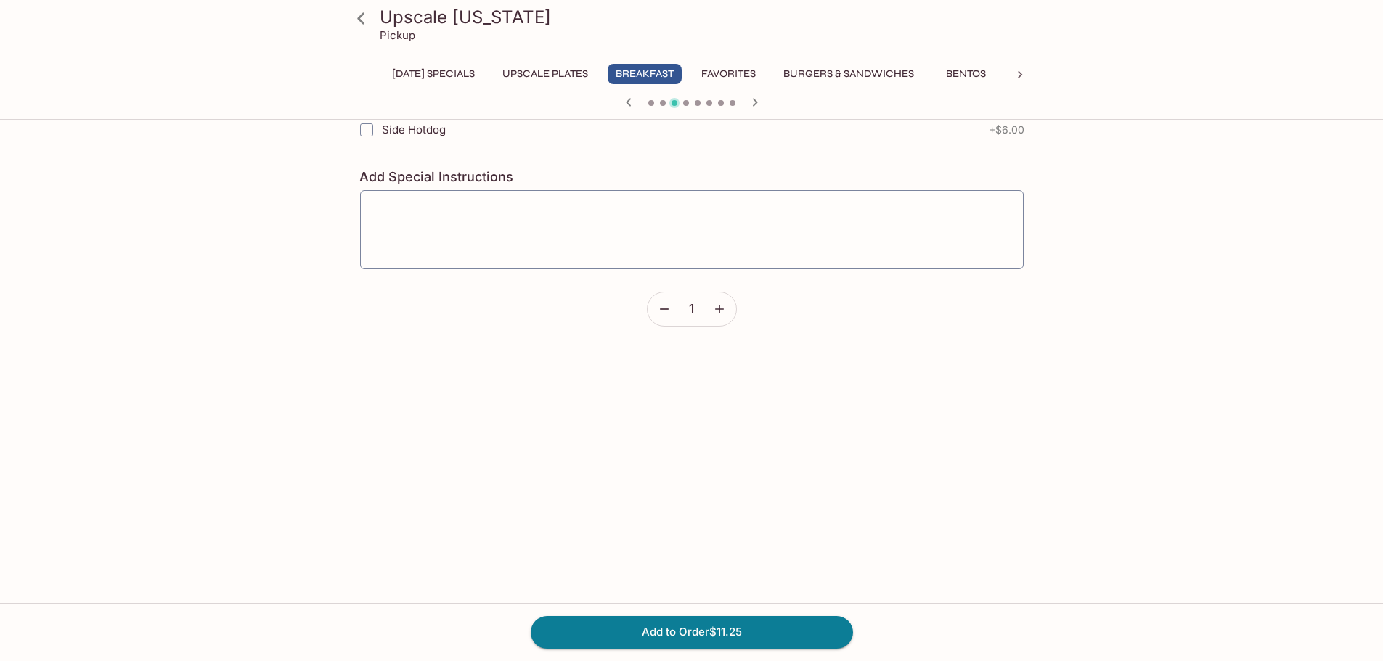
scroll to position [1016, 0]
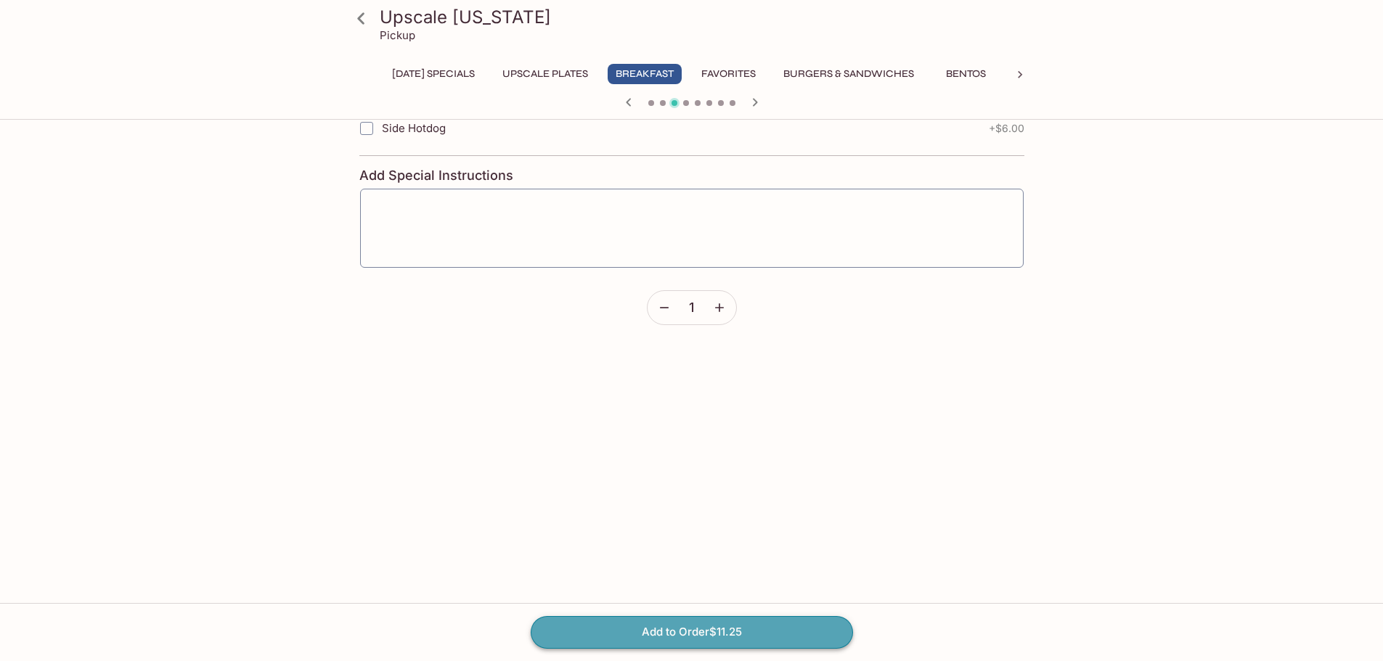
click at [666, 631] on button "Add to Order $11.25" at bounding box center [692, 632] width 322 height 32
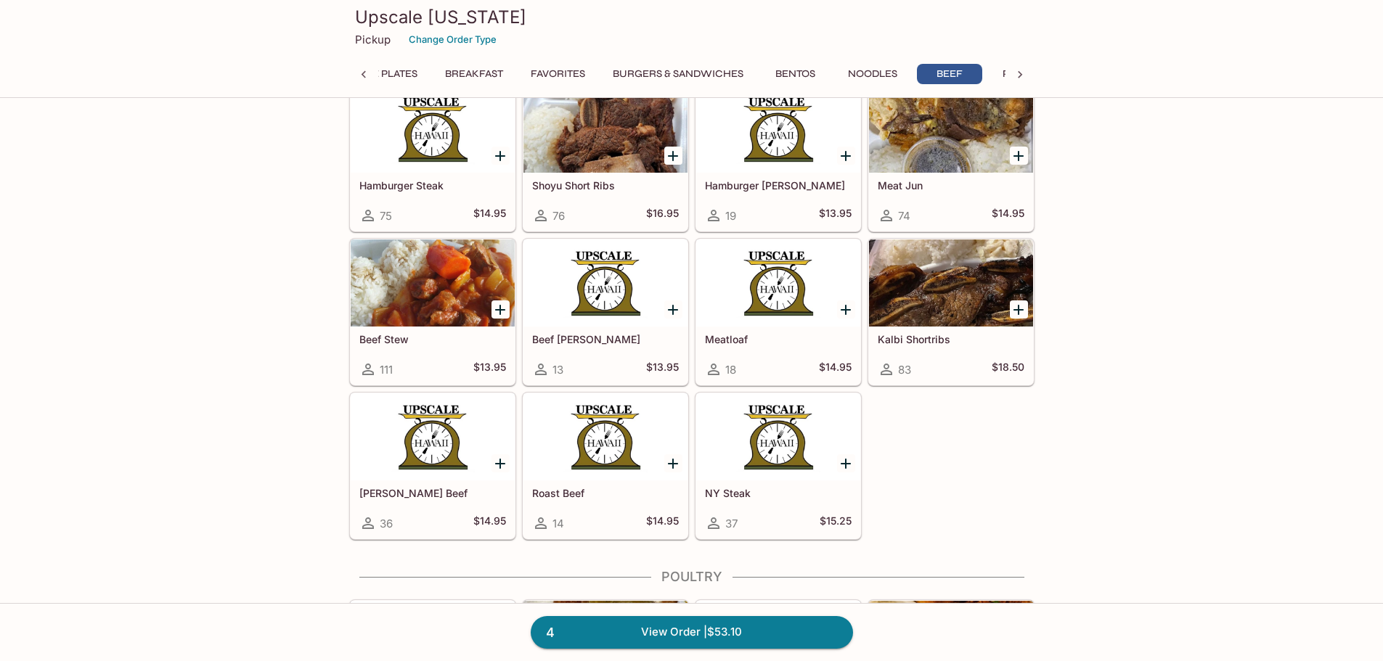
scroll to position [0, 173]
click at [740, 626] on link "4 View Order | $53.10" at bounding box center [692, 632] width 322 height 32
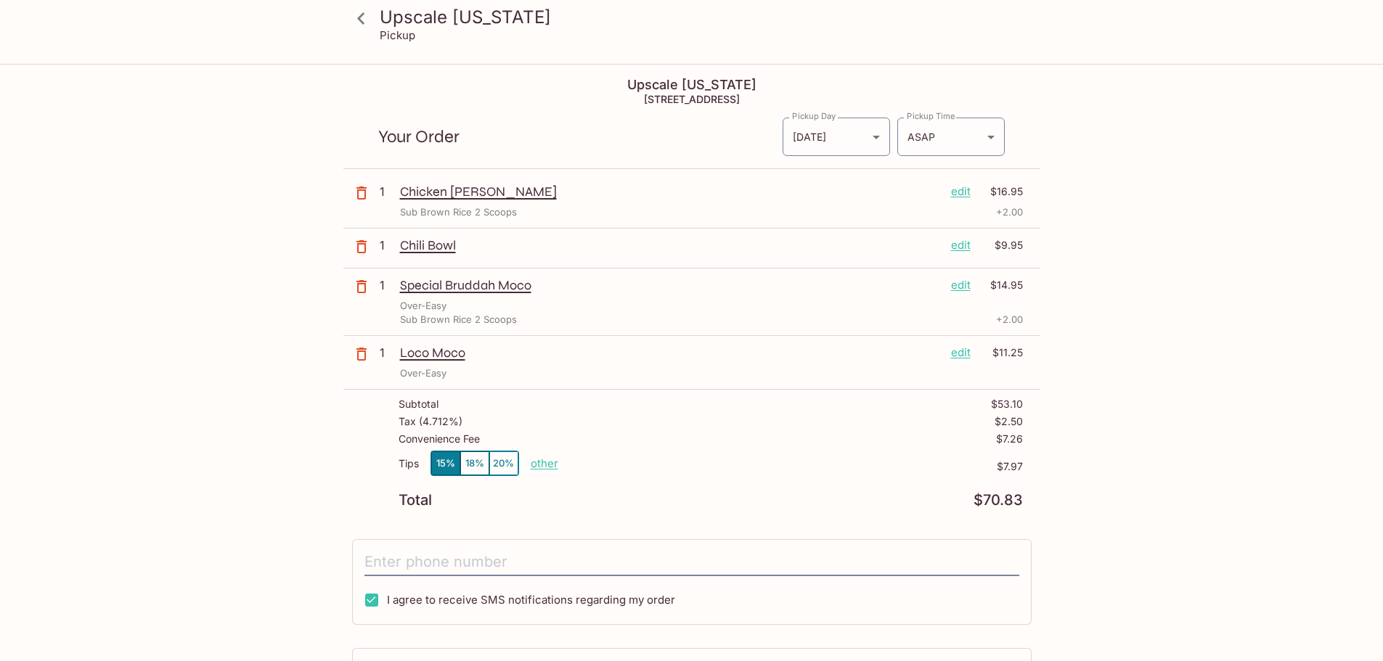
click at [536, 460] on p "other" at bounding box center [545, 464] width 28 height 14
click at [636, 462] on input "7.97" at bounding box center [628, 464] width 46 height 16
drag, startPoint x: 613, startPoint y: 457, endPoint x: 701, endPoint y: 470, distance: 89.6
click at [701, 470] on div "Tips 15% 18% 20% Done 700.97 $7.97" at bounding box center [710, 472] width 624 height 43
type input "0.00"
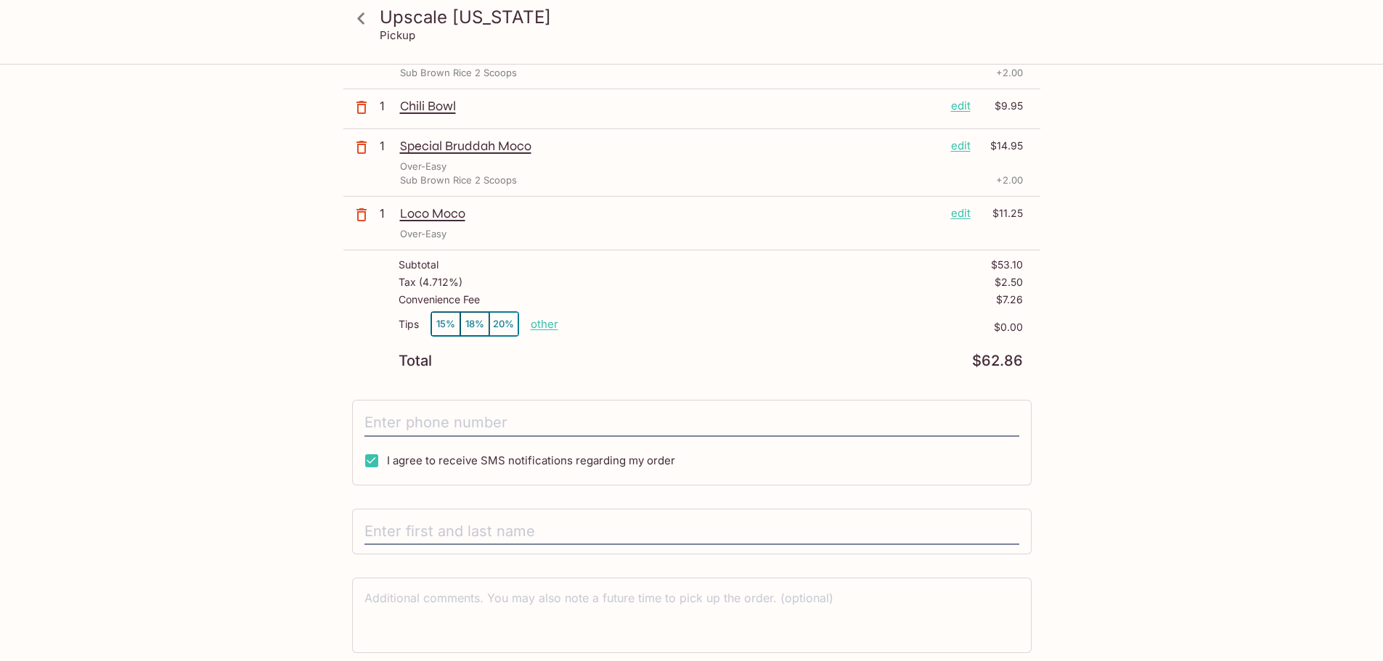
scroll to position [145, 0]
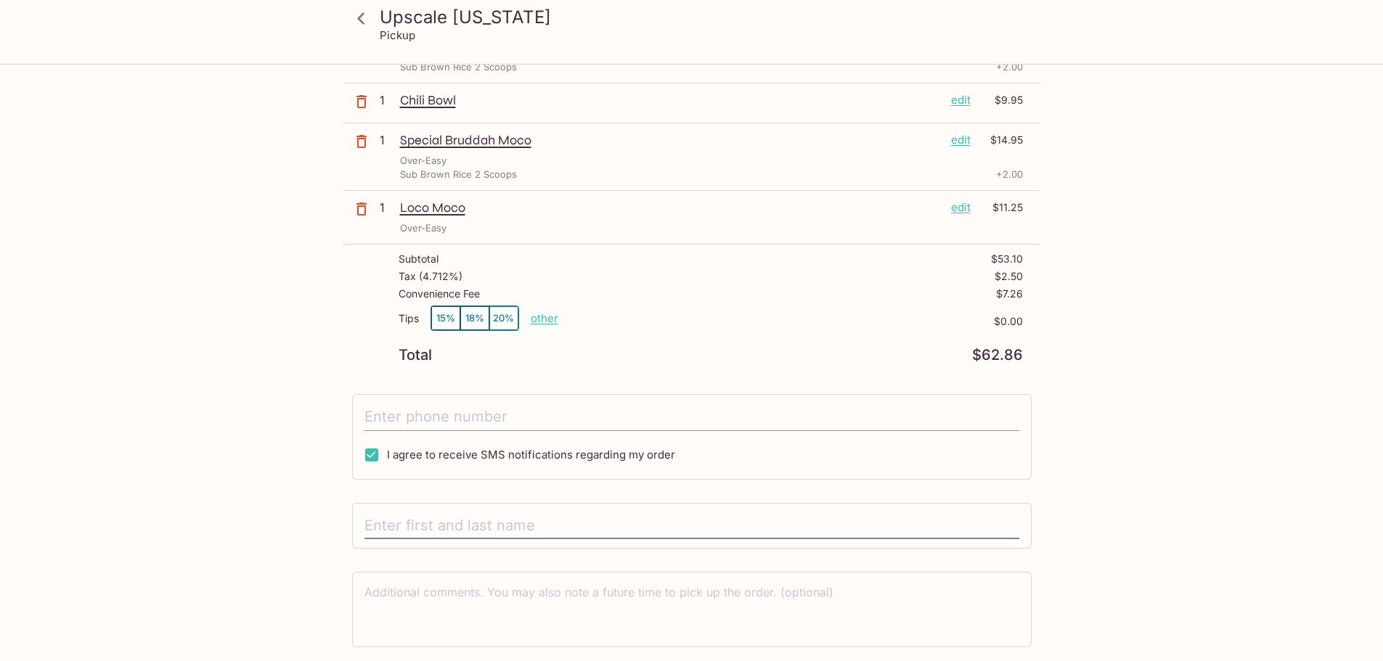
click at [552, 408] on input "tel" at bounding box center [691, 418] width 655 height 28
type input "[PHONE_NUMBER]"
click at [486, 531] on input "text" at bounding box center [691, 526] width 655 height 28
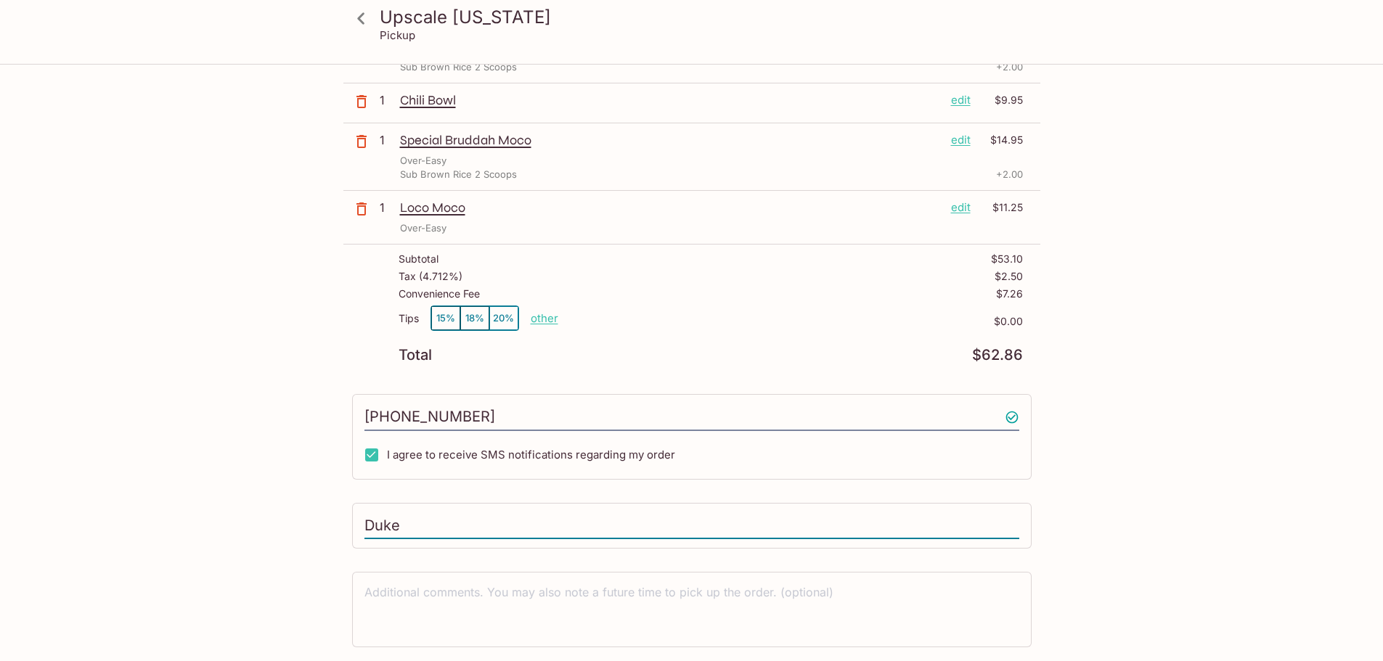
scroll to position [191, 0]
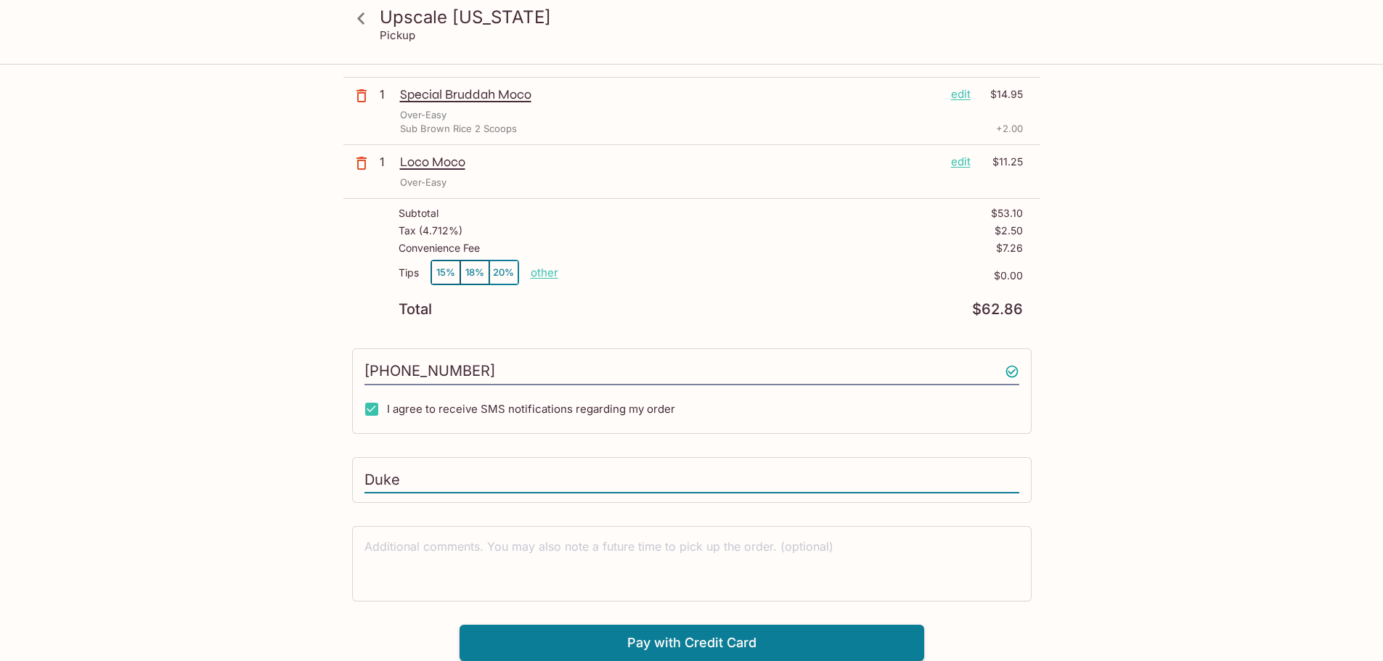
type input "Duke"
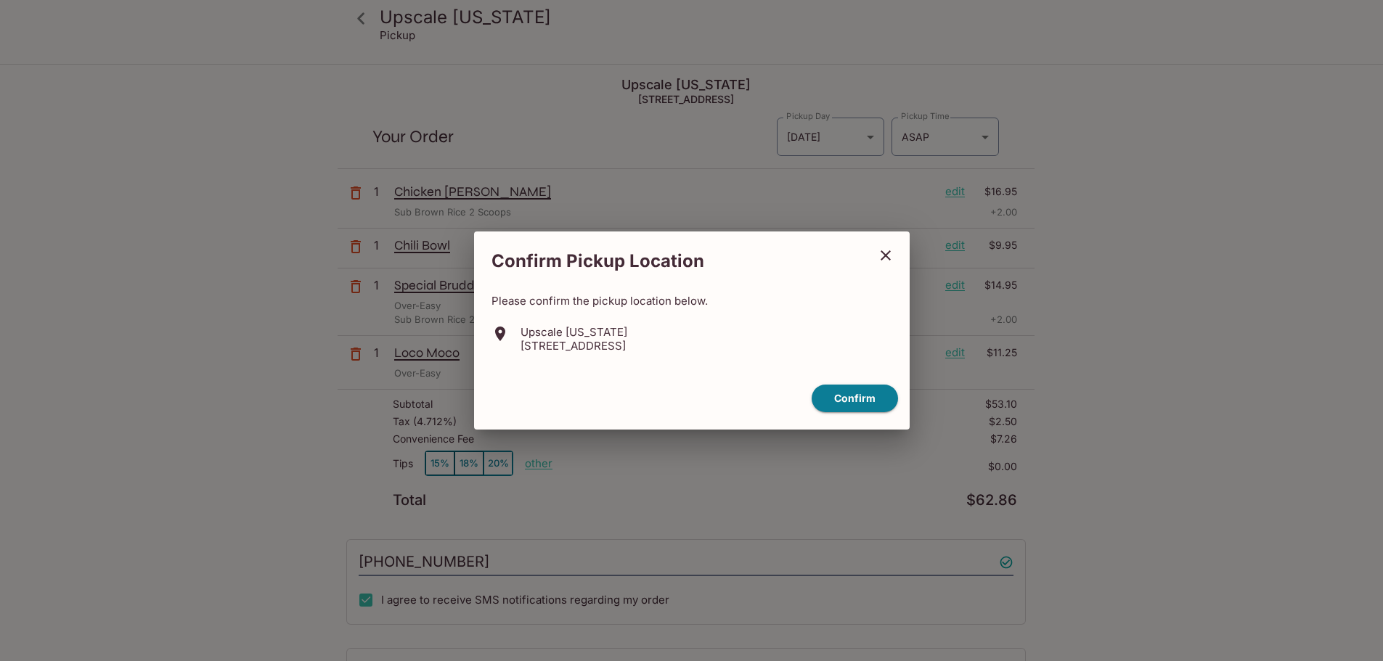
scroll to position [191, 0]
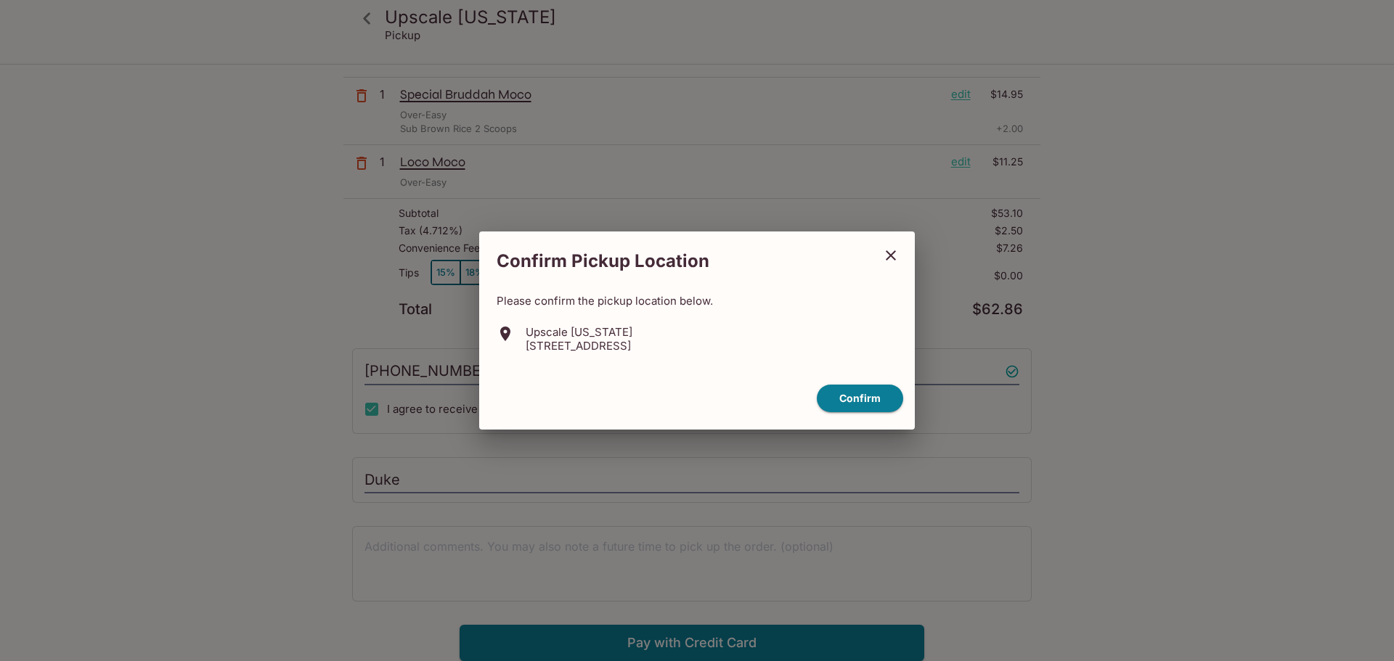
click at [891, 261] on icon "close" at bounding box center [890, 255] width 17 height 17
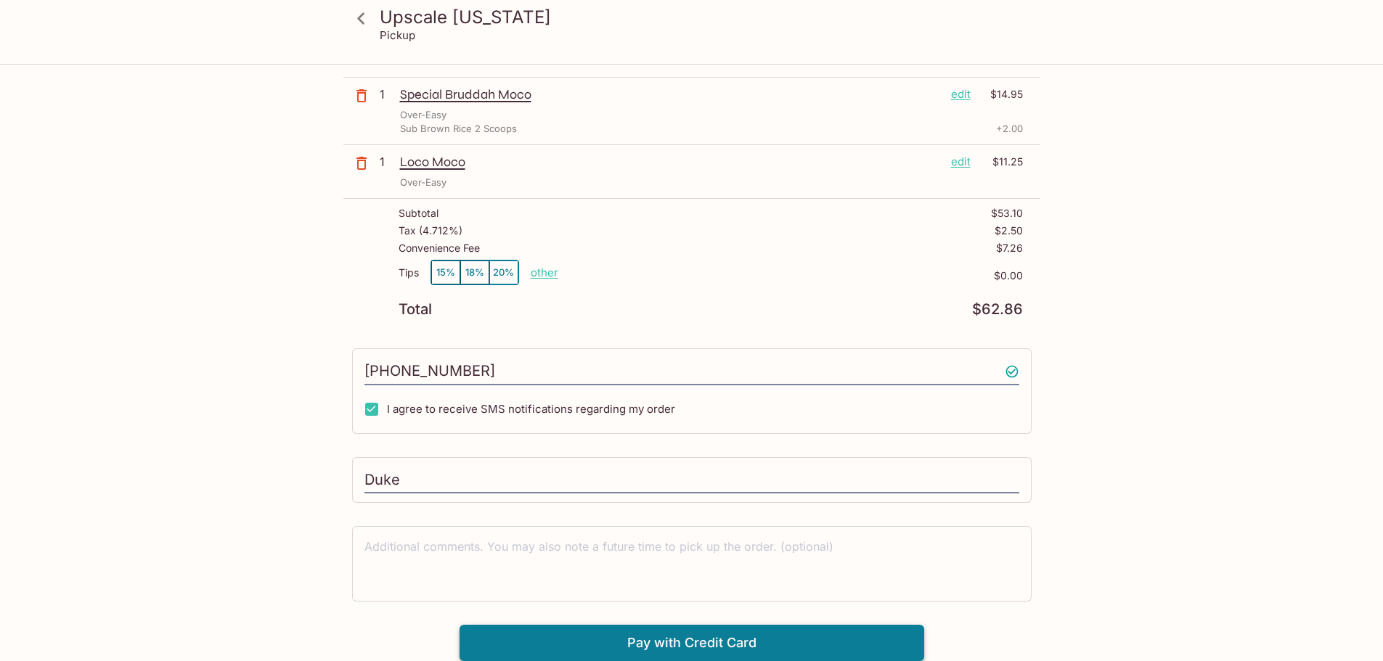
click at [764, 639] on button "Pay with Credit Card" at bounding box center [691, 643] width 465 height 36
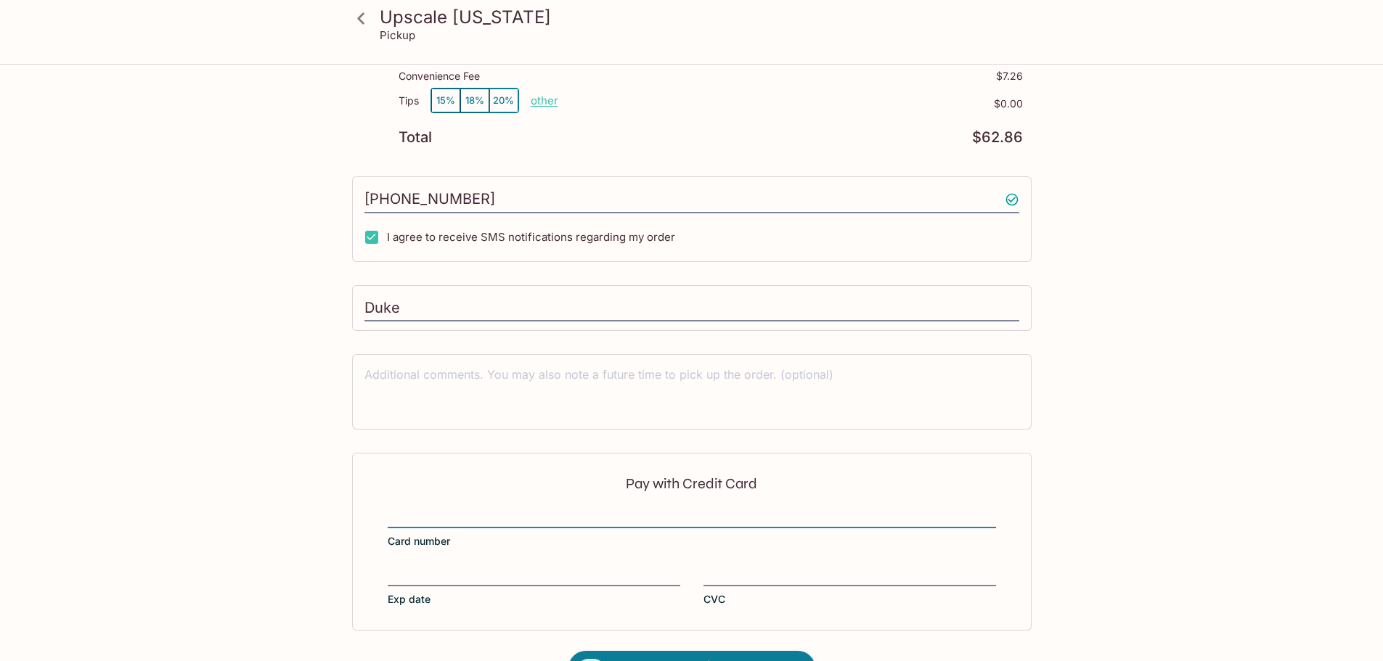
scroll to position [0, 0]
